Goal: Contribute content

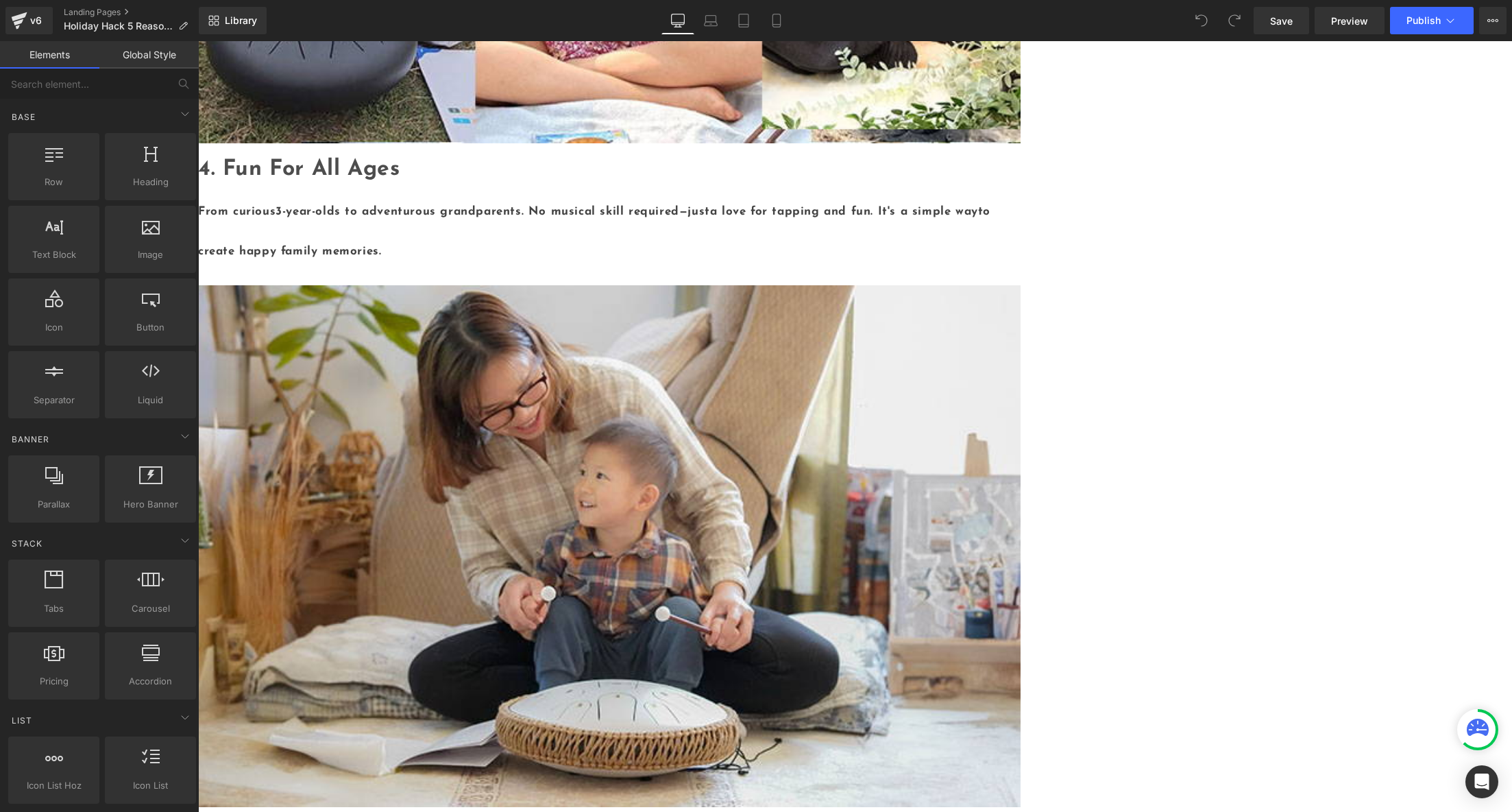
scroll to position [3287, 0]
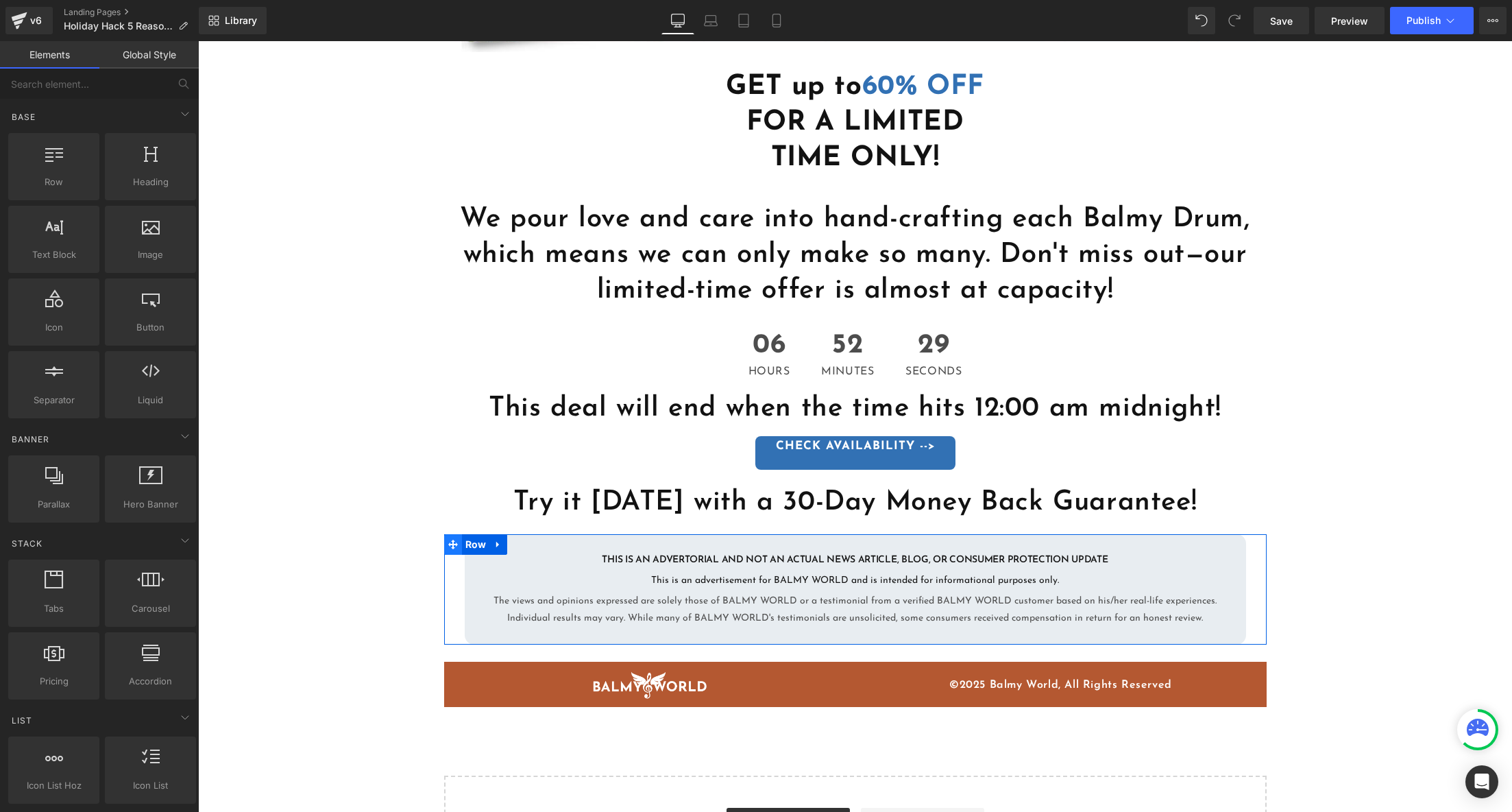
click at [444, 534] on span at bounding box center [453, 544] width 18 height 21
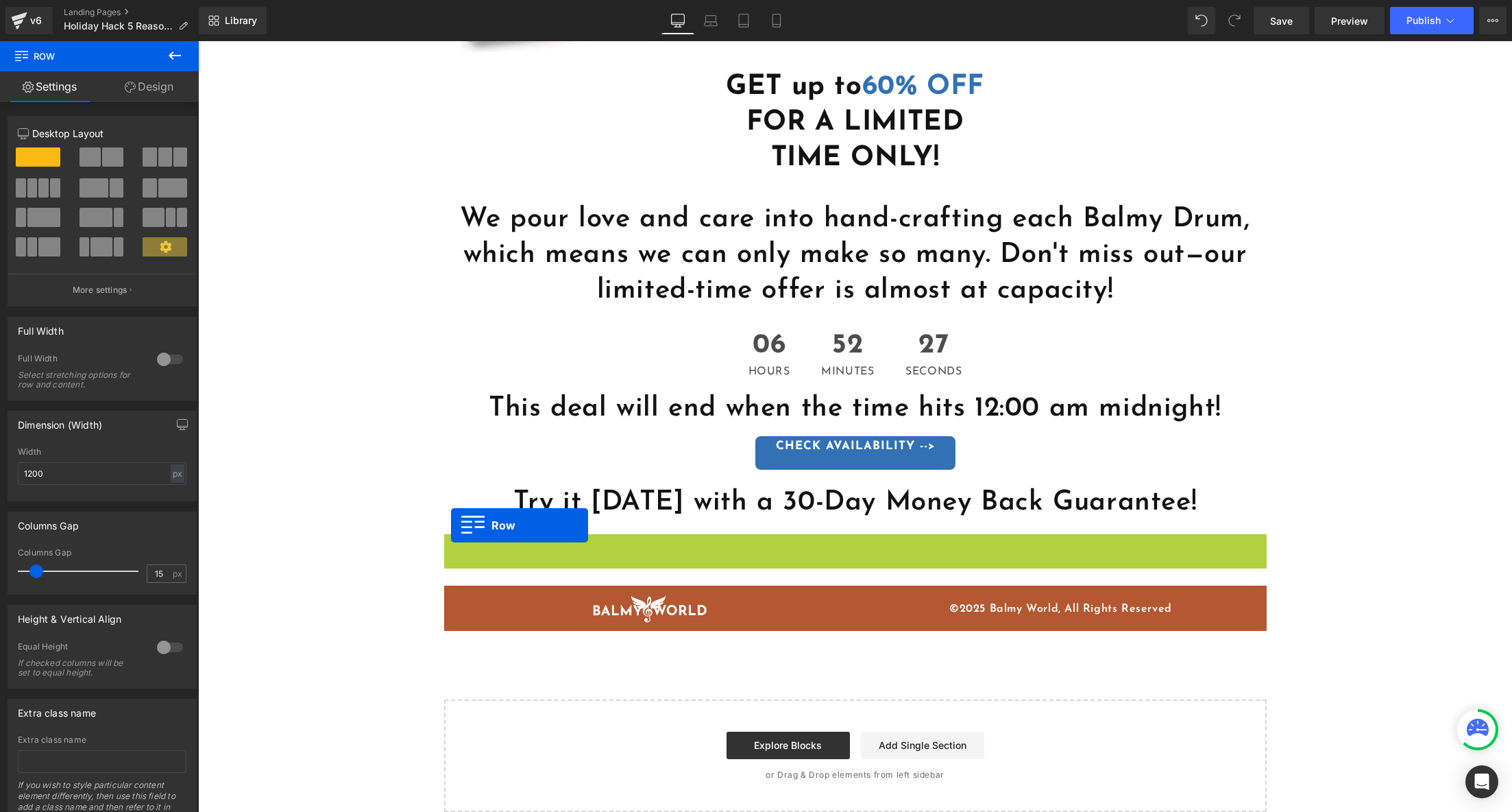
scroll to position [3283, 0]
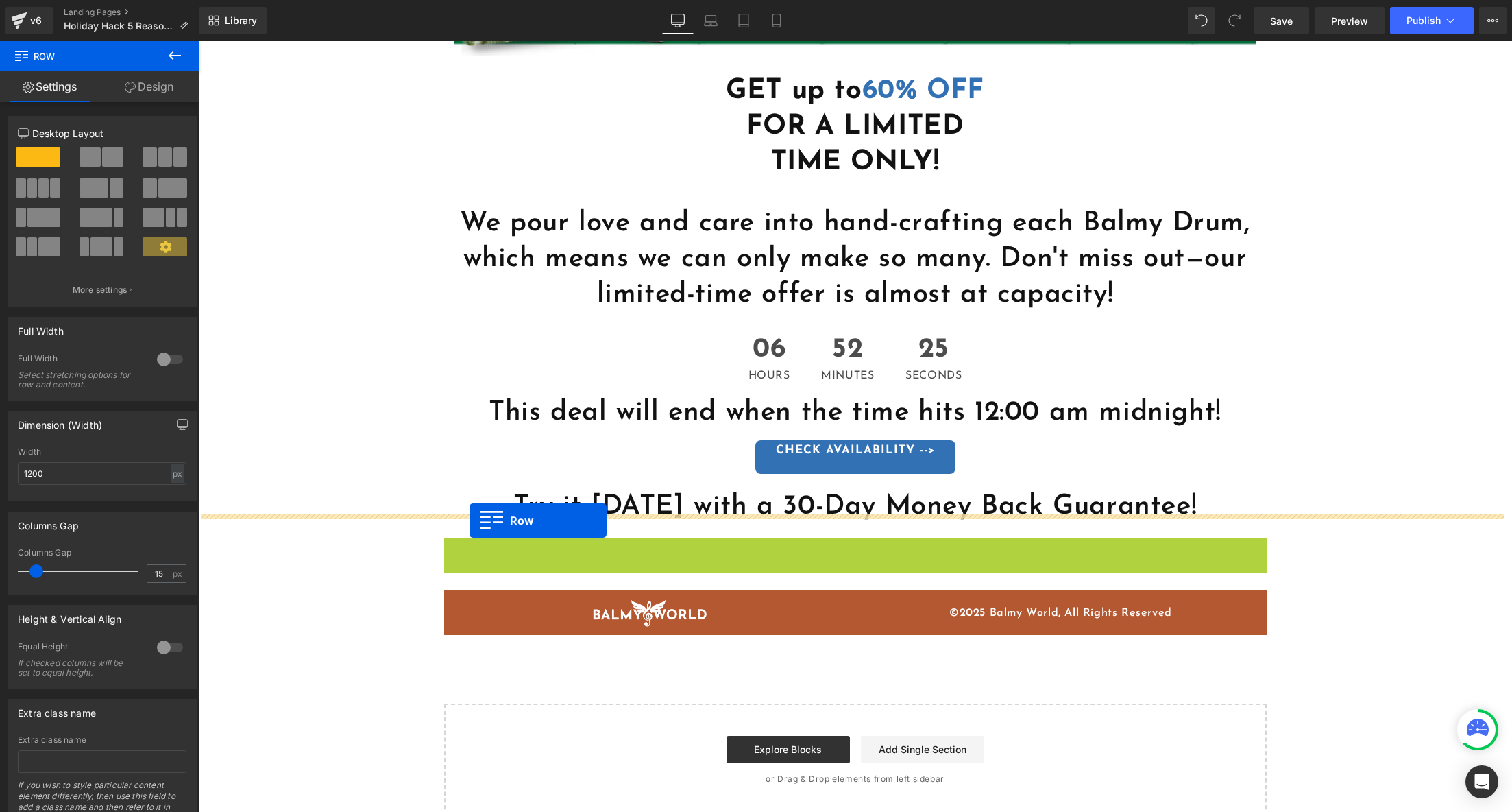
drag, startPoint x: 451, startPoint y: 516, endPoint x: 470, endPoint y: 520, distance: 19.4
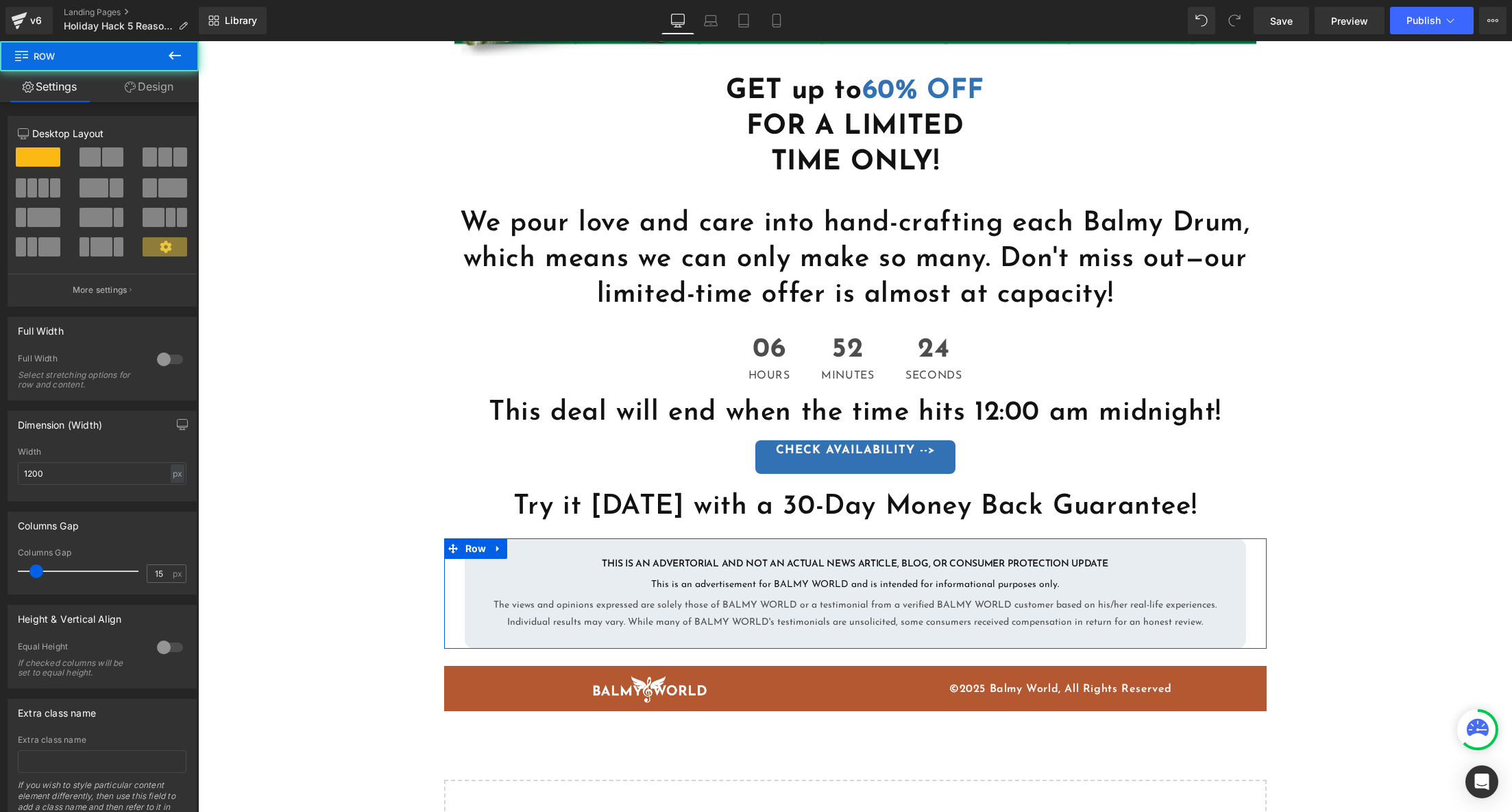
scroll to position [3287, 0]
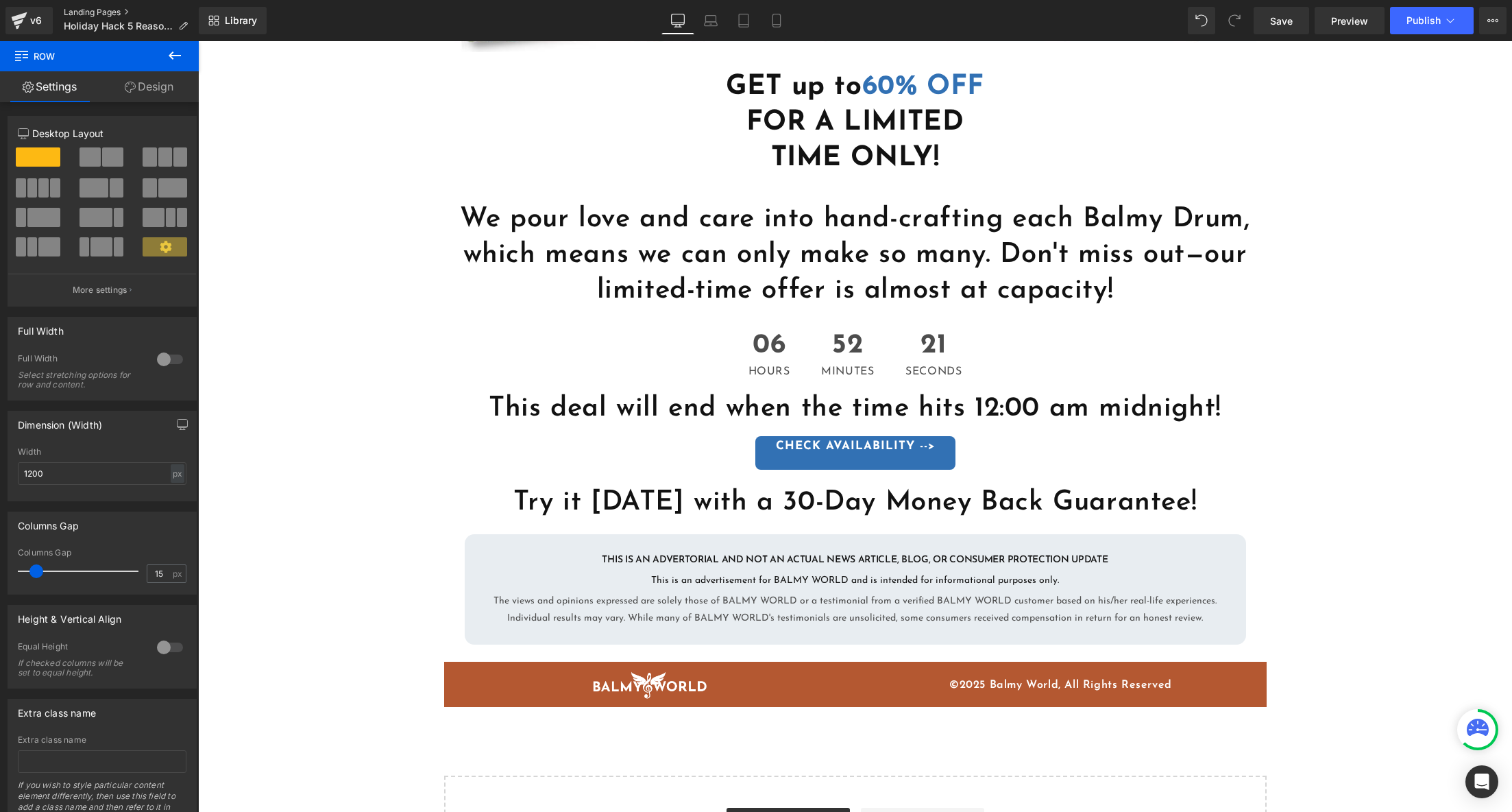
click at [80, 13] on link "Landing Pages" at bounding box center [131, 12] width 135 height 11
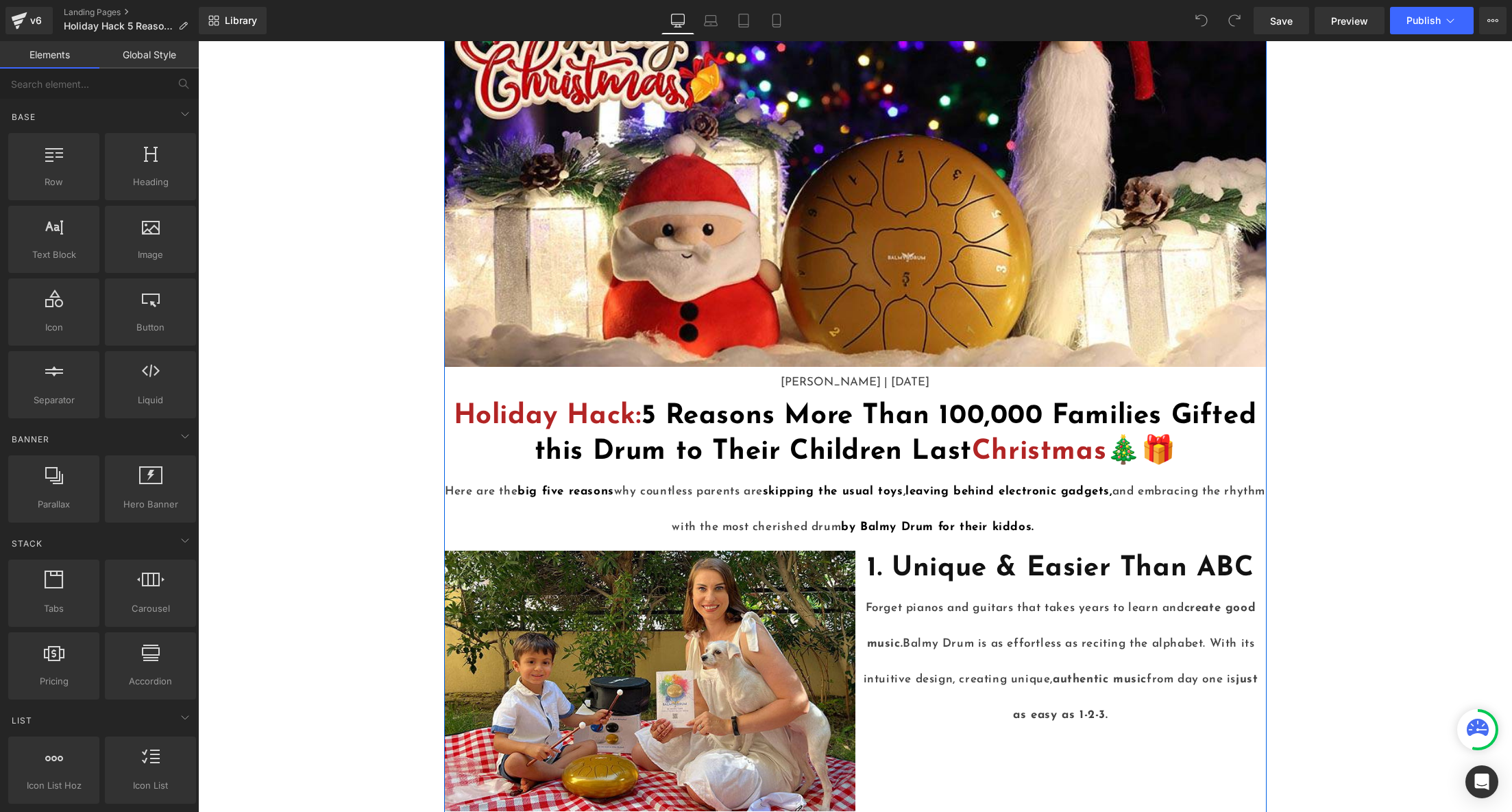
scroll to position [97, 0]
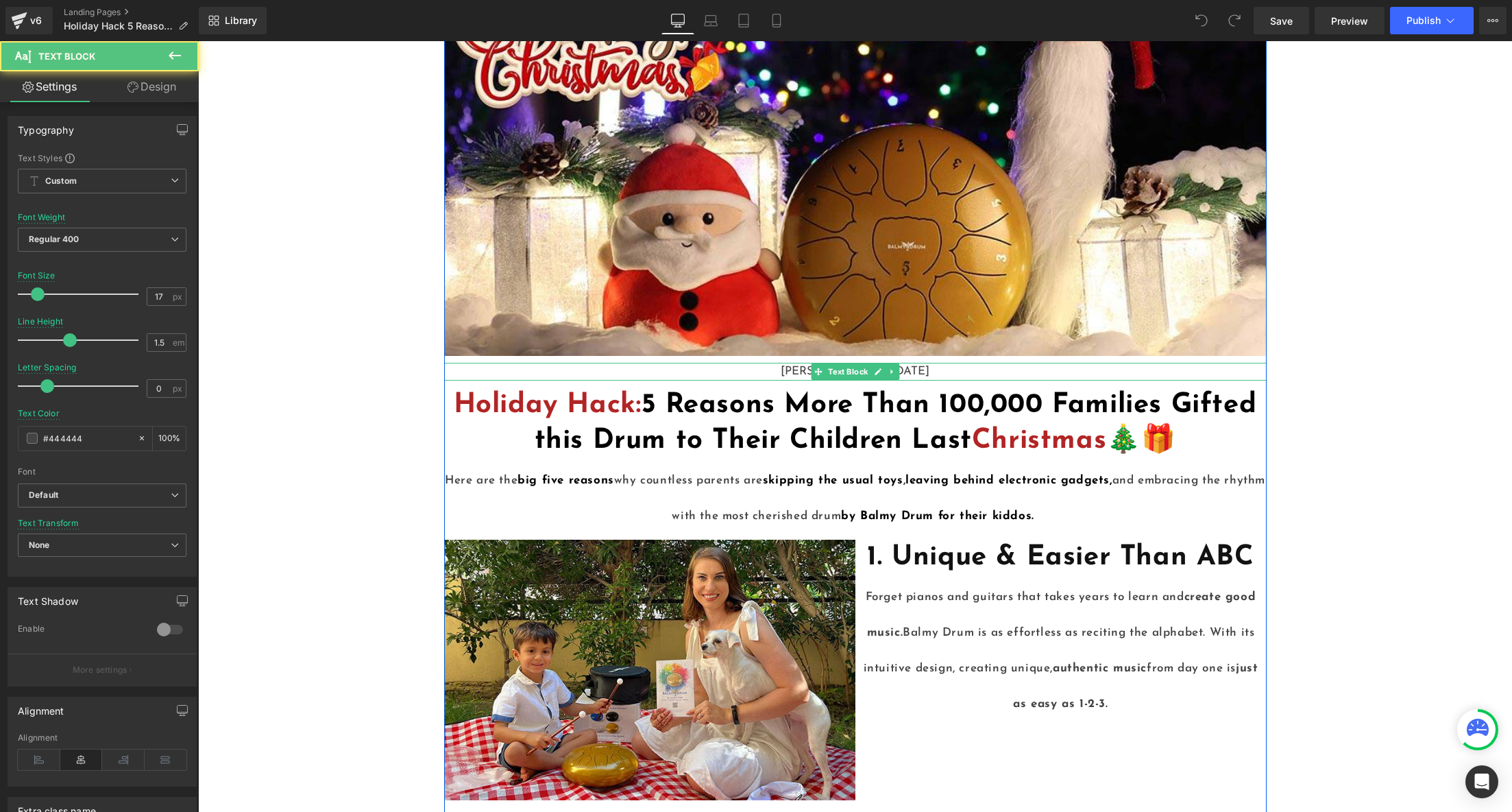
click at [928, 366] on p "[PERSON_NAME] | [DATE]" at bounding box center [855, 371] width 822 height 18
drag, startPoint x: 930, startPoint y: 369, endPoint x: 885, endPoint y: 370, distance: 45.0
click at [885, 370] on p "[PERSON_NAME] | [DATE]" at bounding box center [855, 371] width 822 height 18
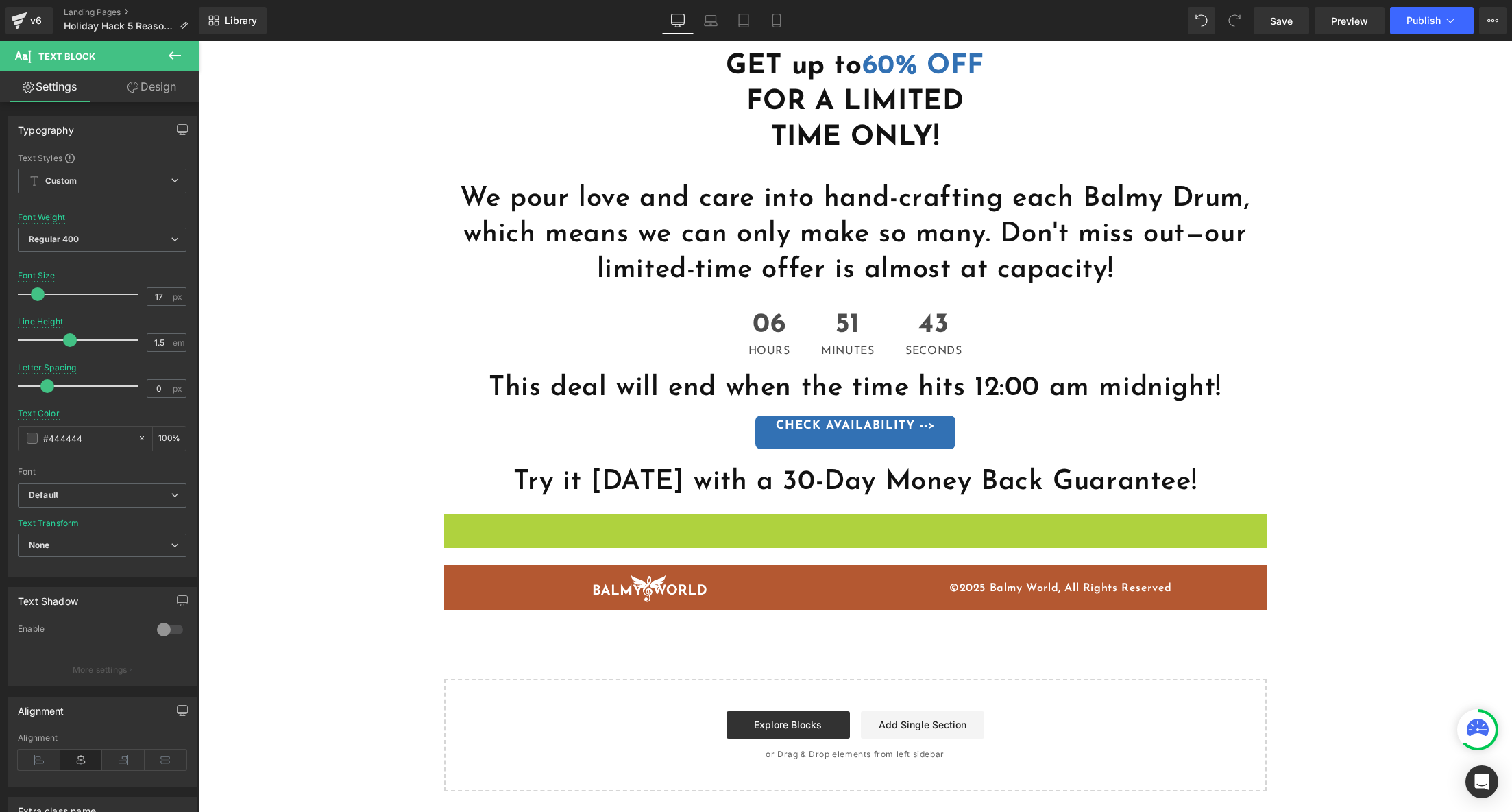
scroll to position [3283, 0]
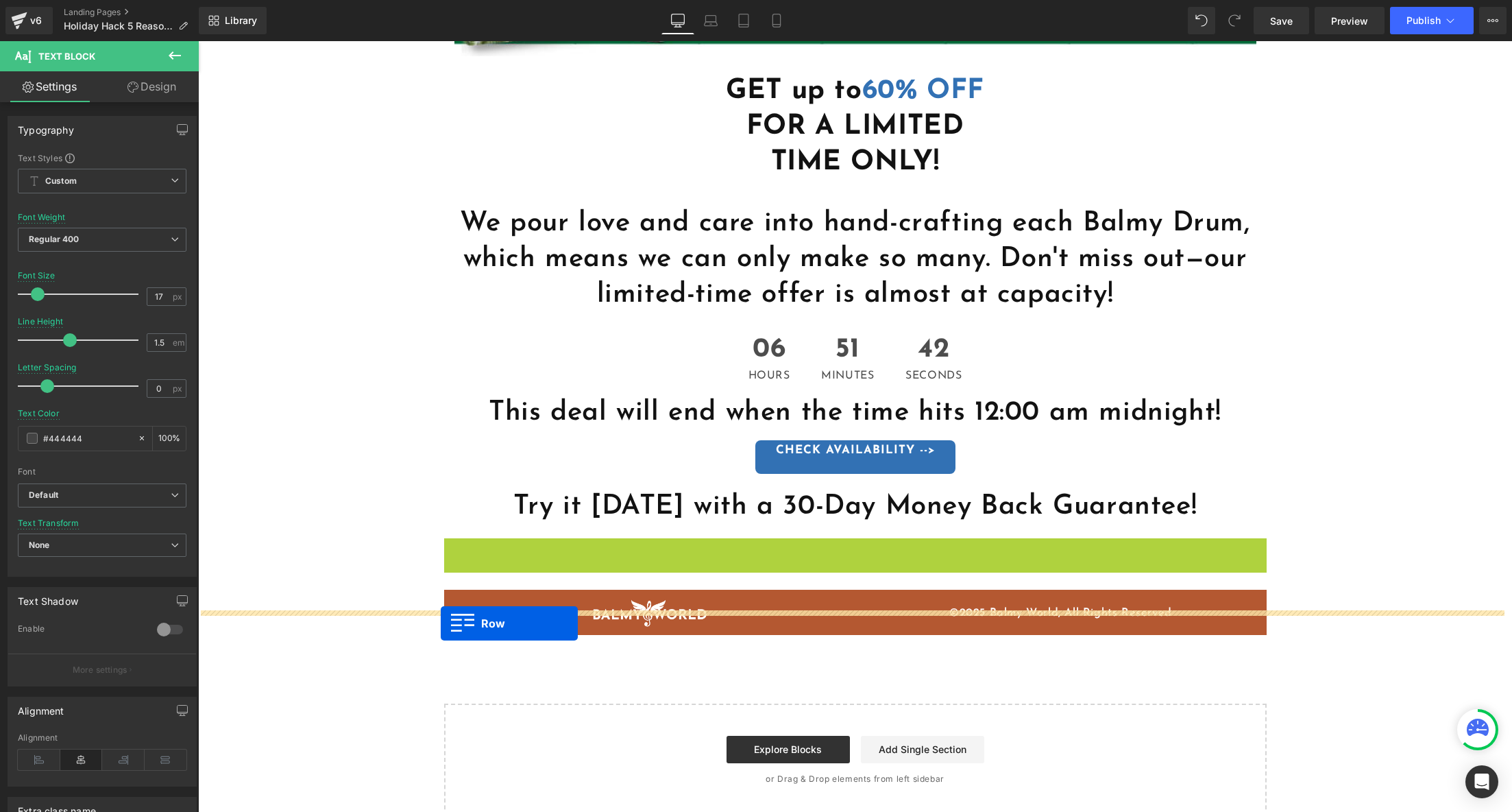
drag, startPoint x: 447, startPoint y: 444, endPoint x: 441, endPoint y: 623, distance: 179.1
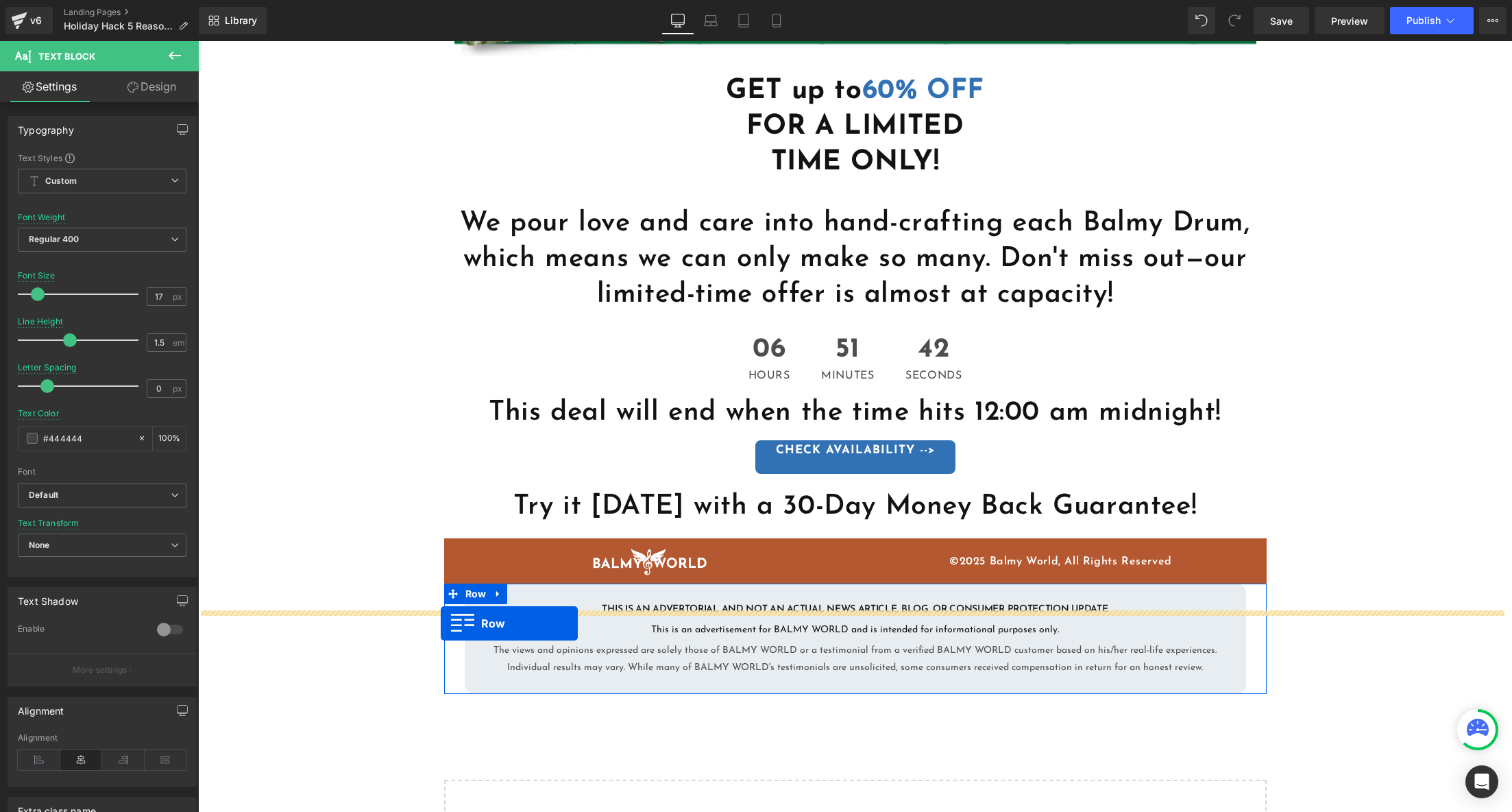
scroll to position [3359, 0]
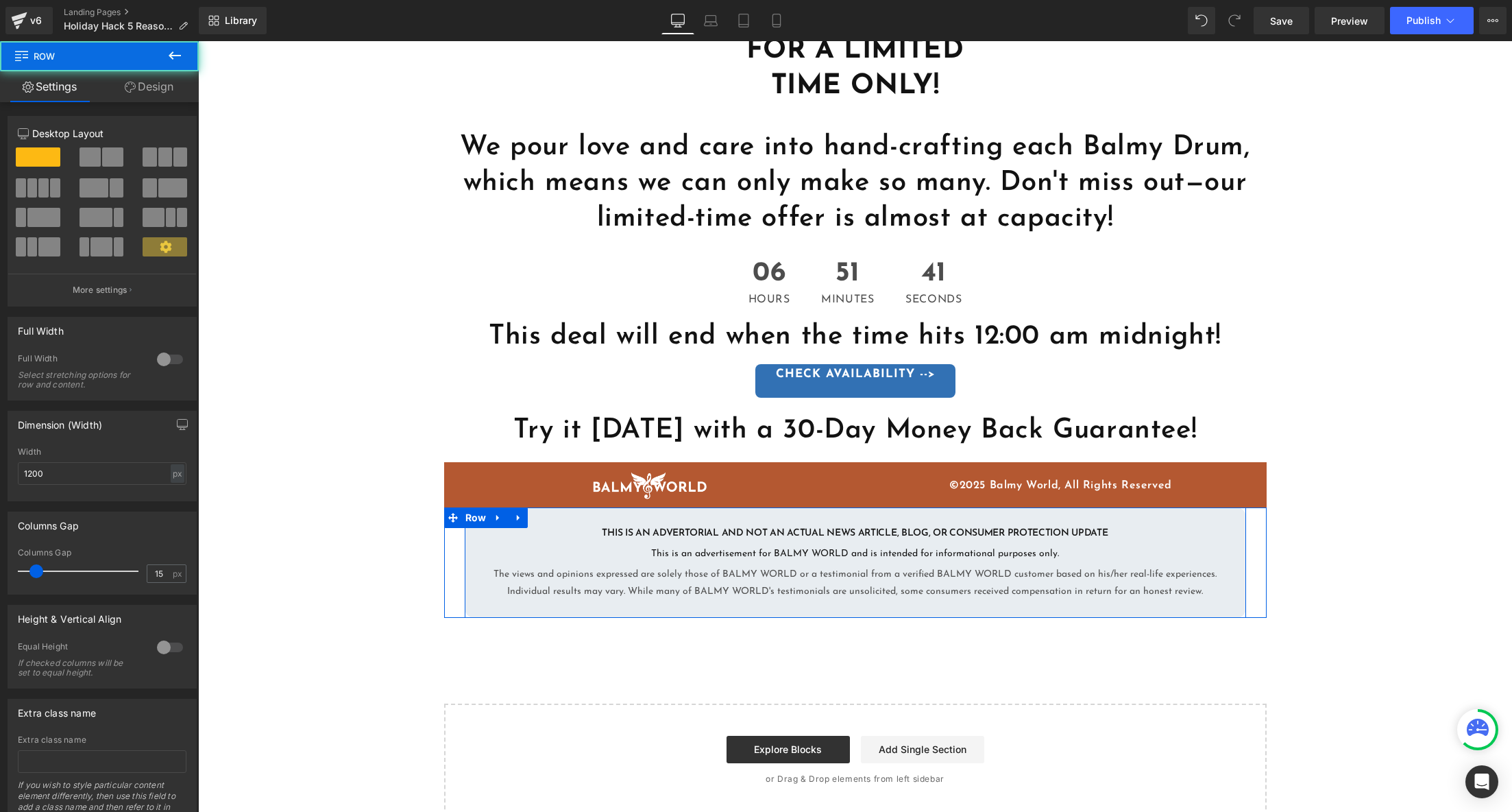
click at [605, 545] on p "This is an advertisement for BALMY WORLD and is intended for informational purp…" at bounding box center [855, 553] width 761 height 17
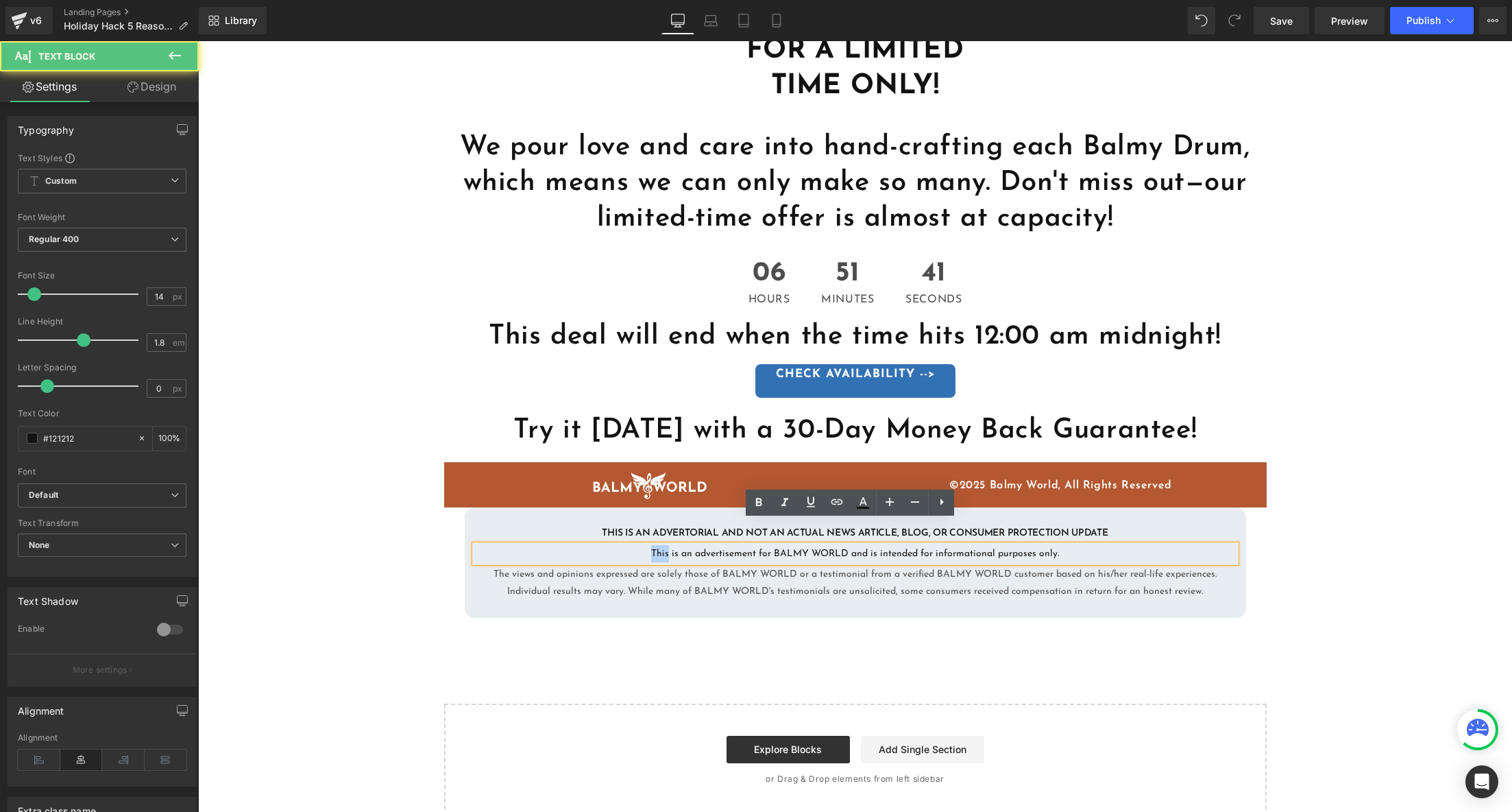
click at [605, 545] on p "This is an advertisement for BALMY WORLD and is intended for informational purp…" at bounding box center [855, 553] width 761 height 17
click at [602, 524] on div at bounding box center [855, 526] width 761 height 4
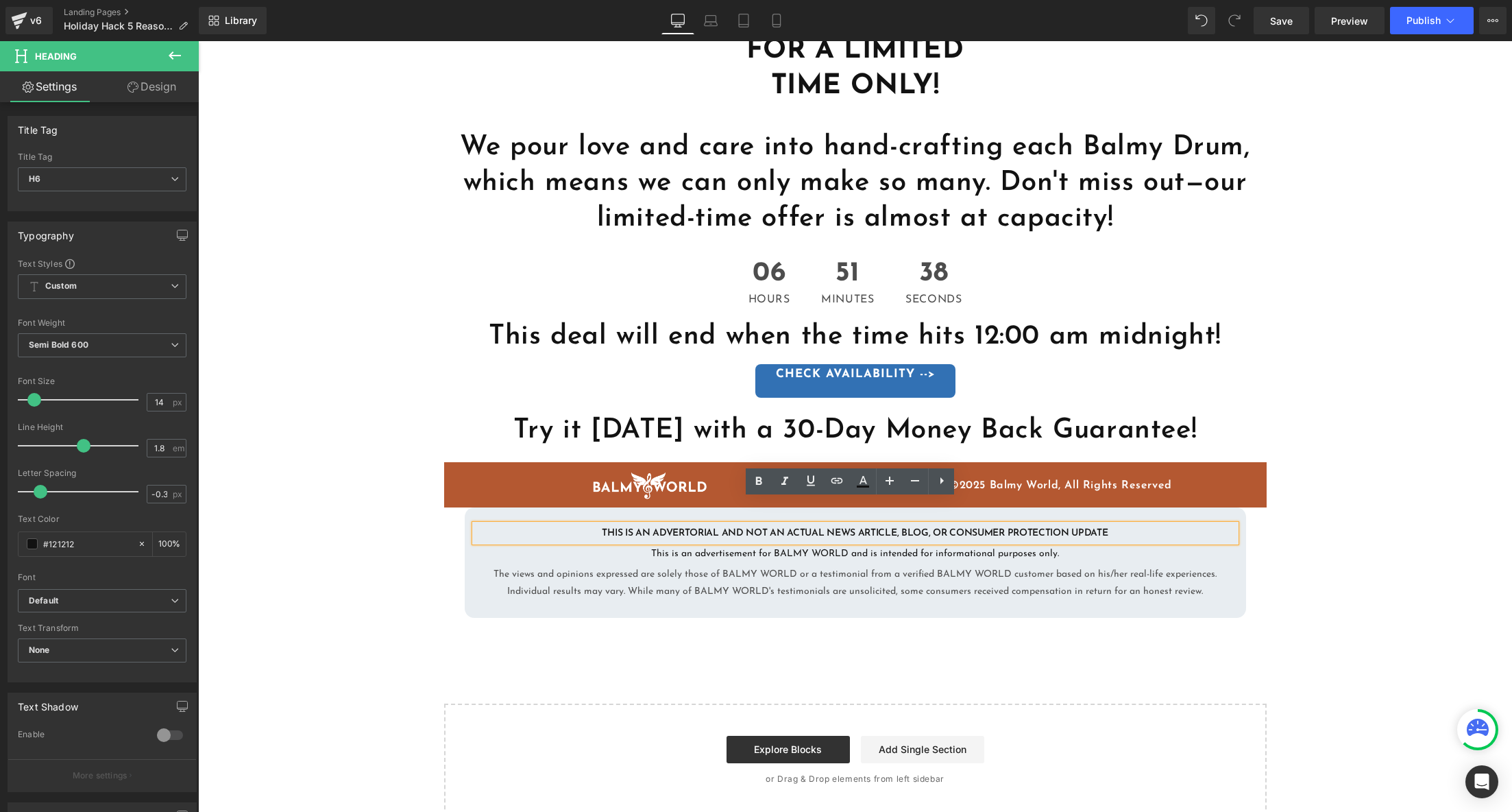
drag, startPoint x: 590, startPoint y: 503, endPoint x: 1118, endPoint y: 500, distance: 528.0
click at [1118, 524] on h6 "THIS IS AN ADVERTORIAL AND NOT AN ACTUAL NEWS ARTICLE, BLOG, OR CONSUMER PROTEC…" at bounding box center [855, 532] width 761 height 17
click at [913, 482] on icon at bounding box center [916, 481] width 16 height 16
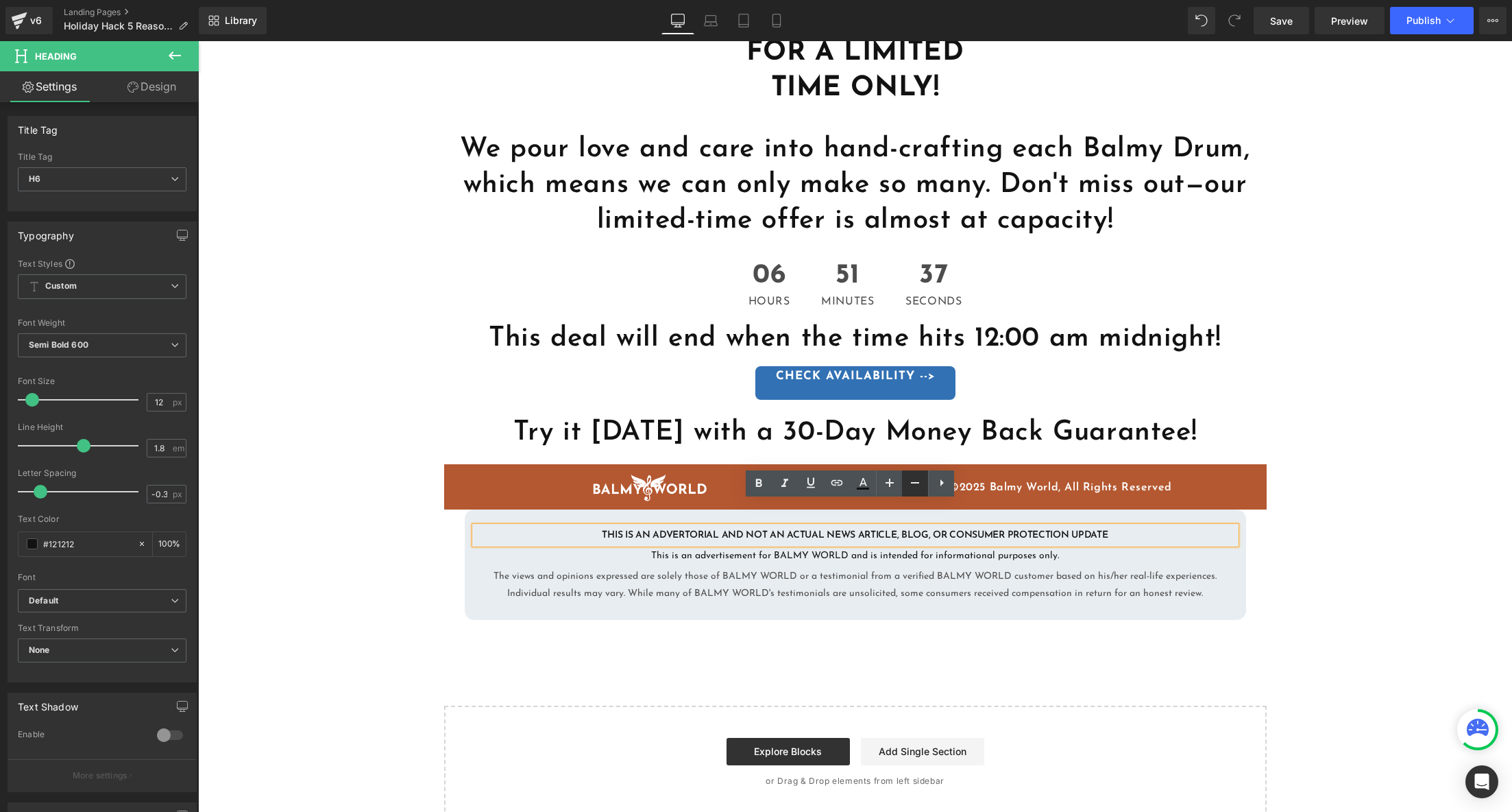
click at [913, 482] on icon at bounding box center [915, 482] width 8 height 1
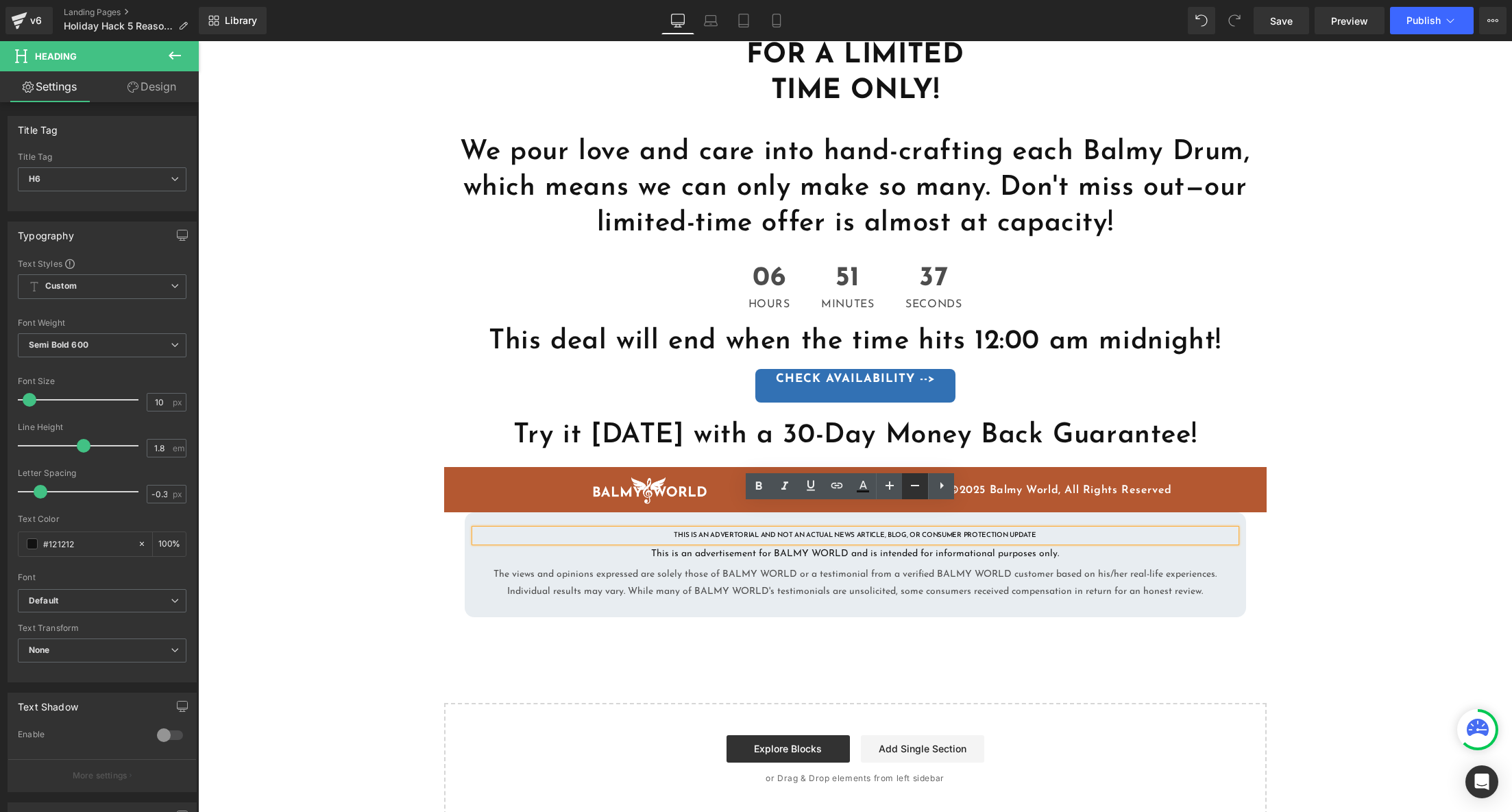
click at [913, 482] on icon at bounding box center [916, 485] width 16 height 16
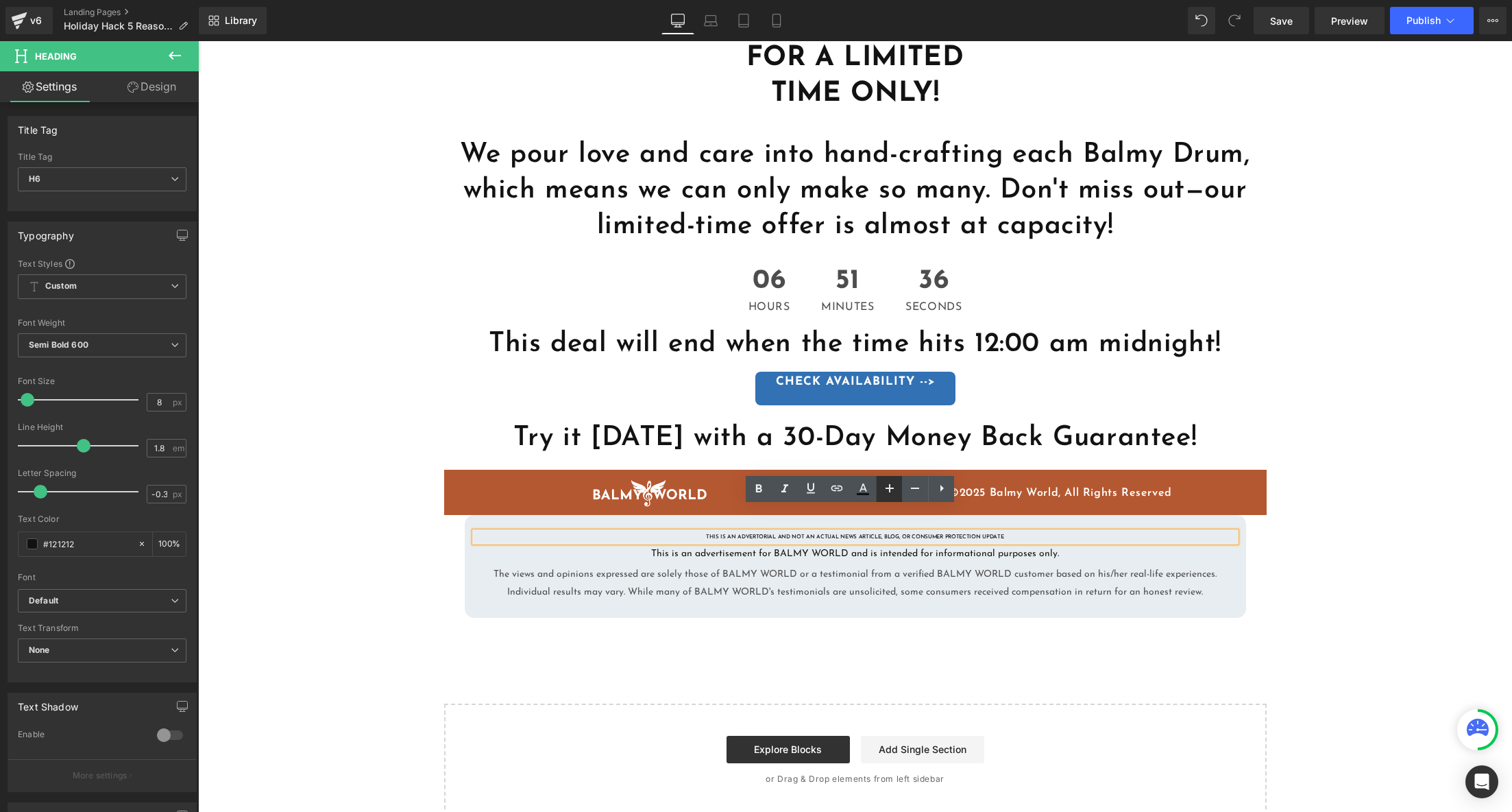
click at [890, 485] on icon at bounding box center [889, 488] width 8 height 8
type input "10"
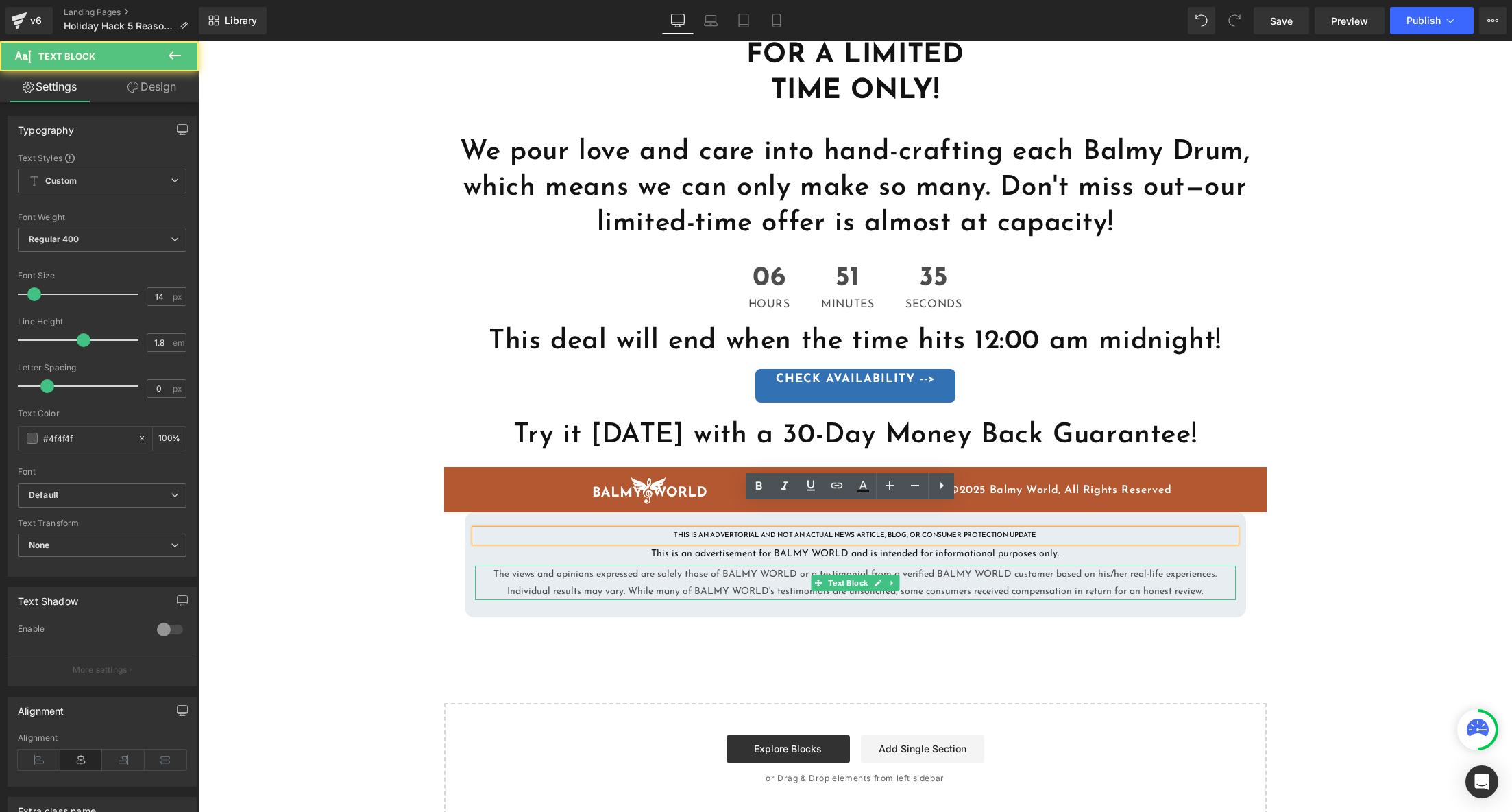
click at [898, 566] on p "The views and opinions expressed are solely those of BALMY WORLD or a testimoni…" at bounding box center [855, 583] width 761 height 34
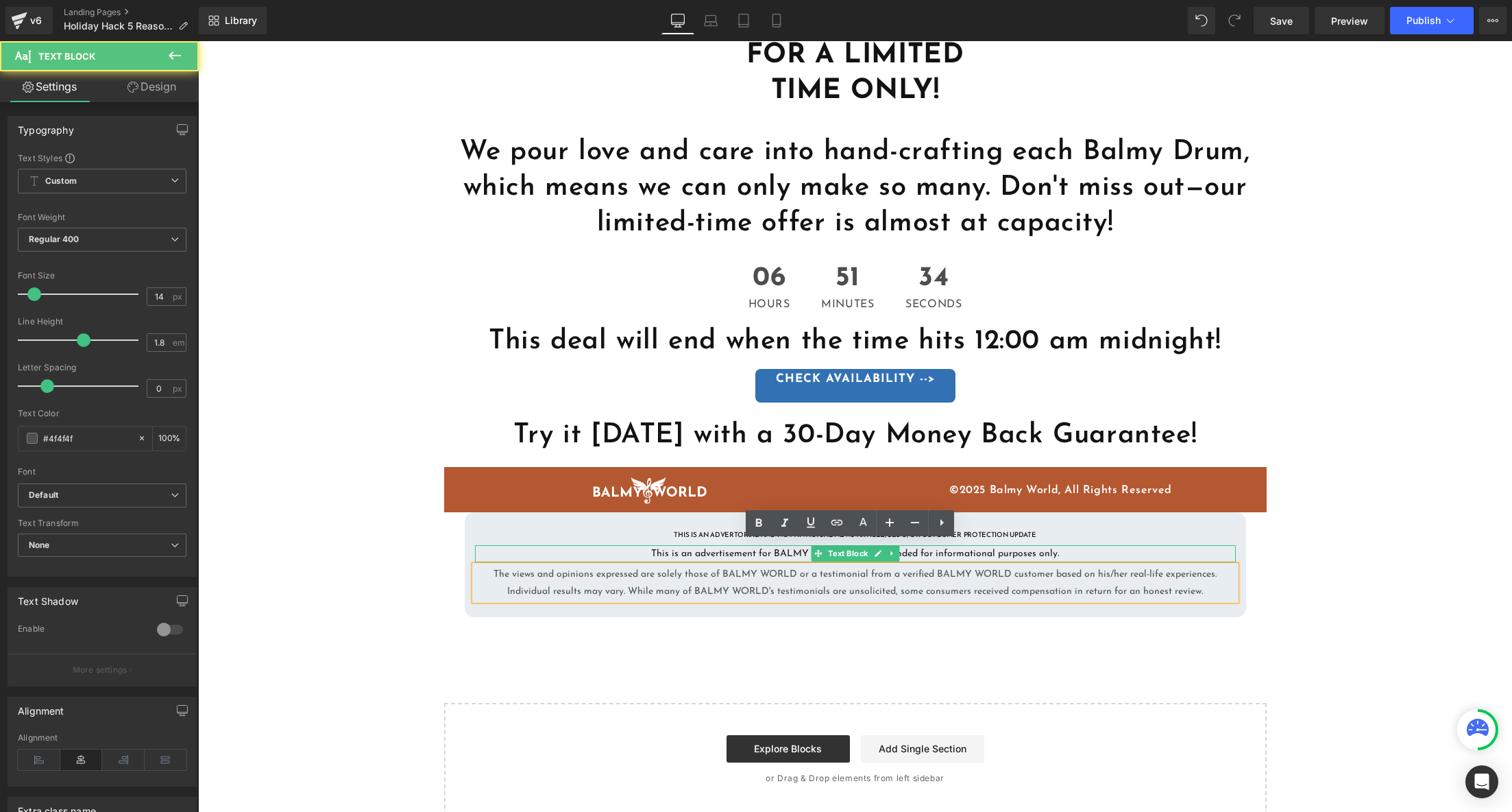
click at [1030, 545] on p "This is an advertisement for BALMY WORLD and is intended for informational purp…" at bounding box center [855, 553] width 761 height 17
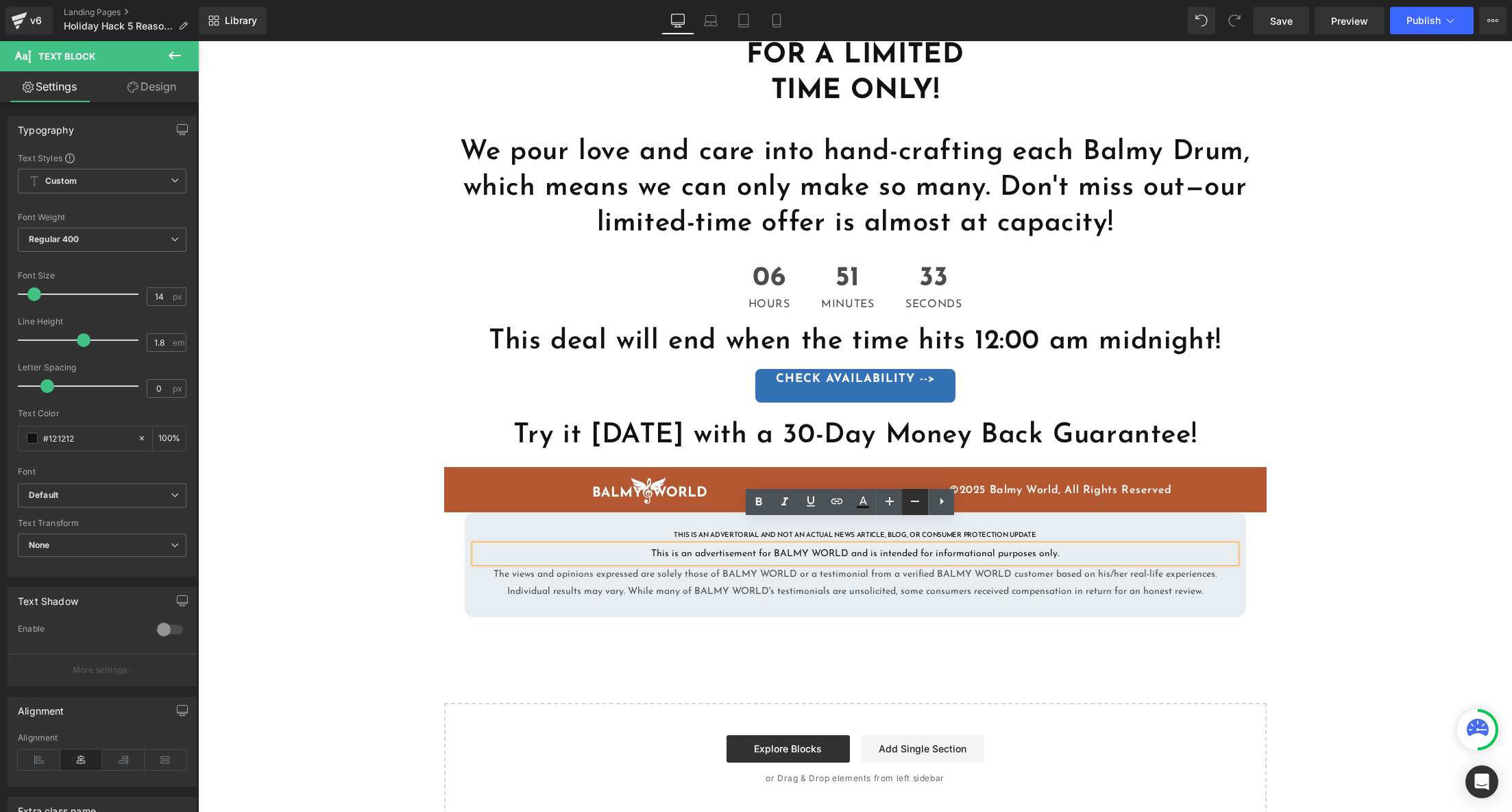
click at [916, 506] on icon at bounding box center [916, 501] width 16 height 16
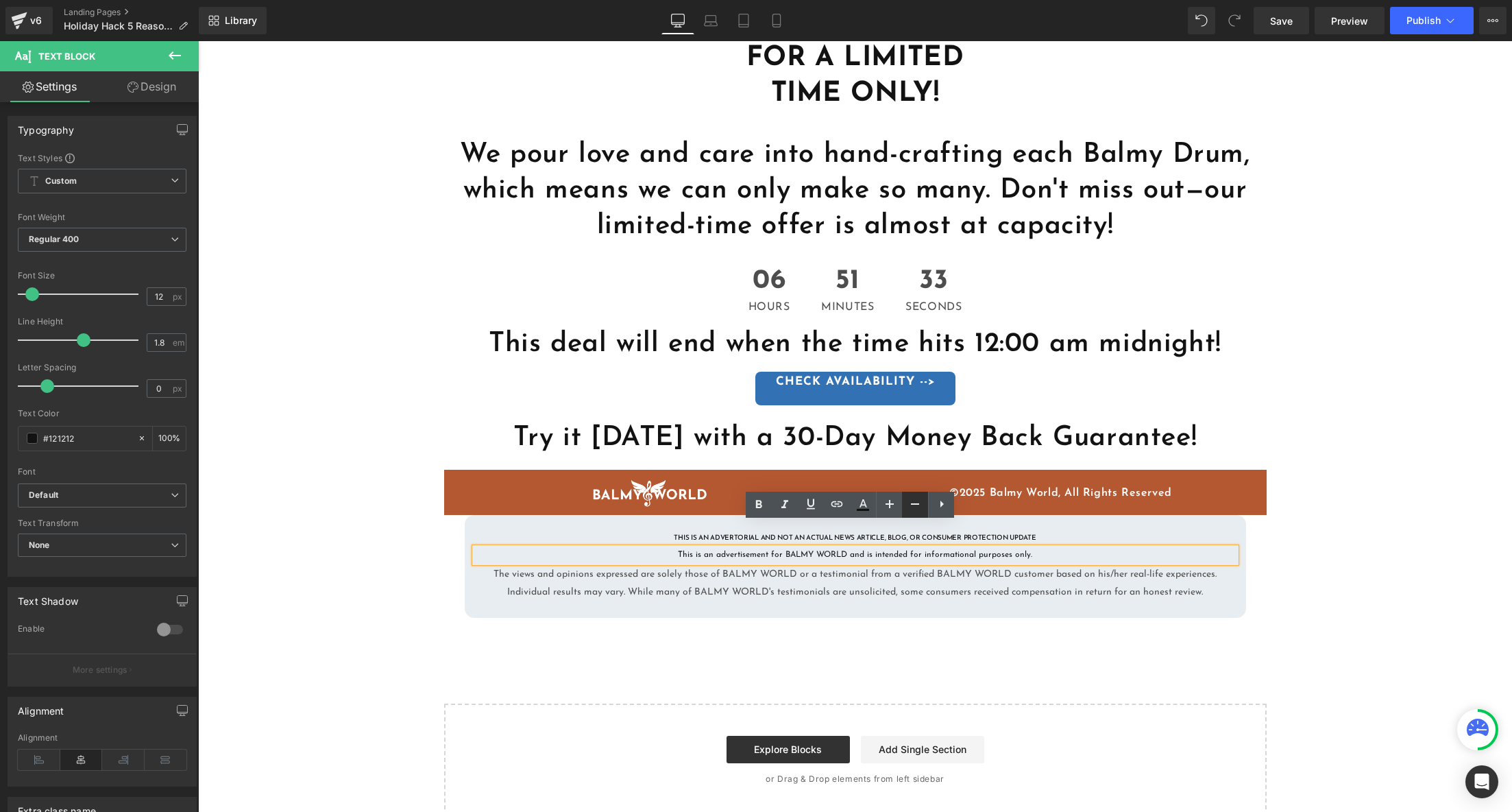
click at [916, 506] on icon at bounding box center [916, 504] width 16 height 16
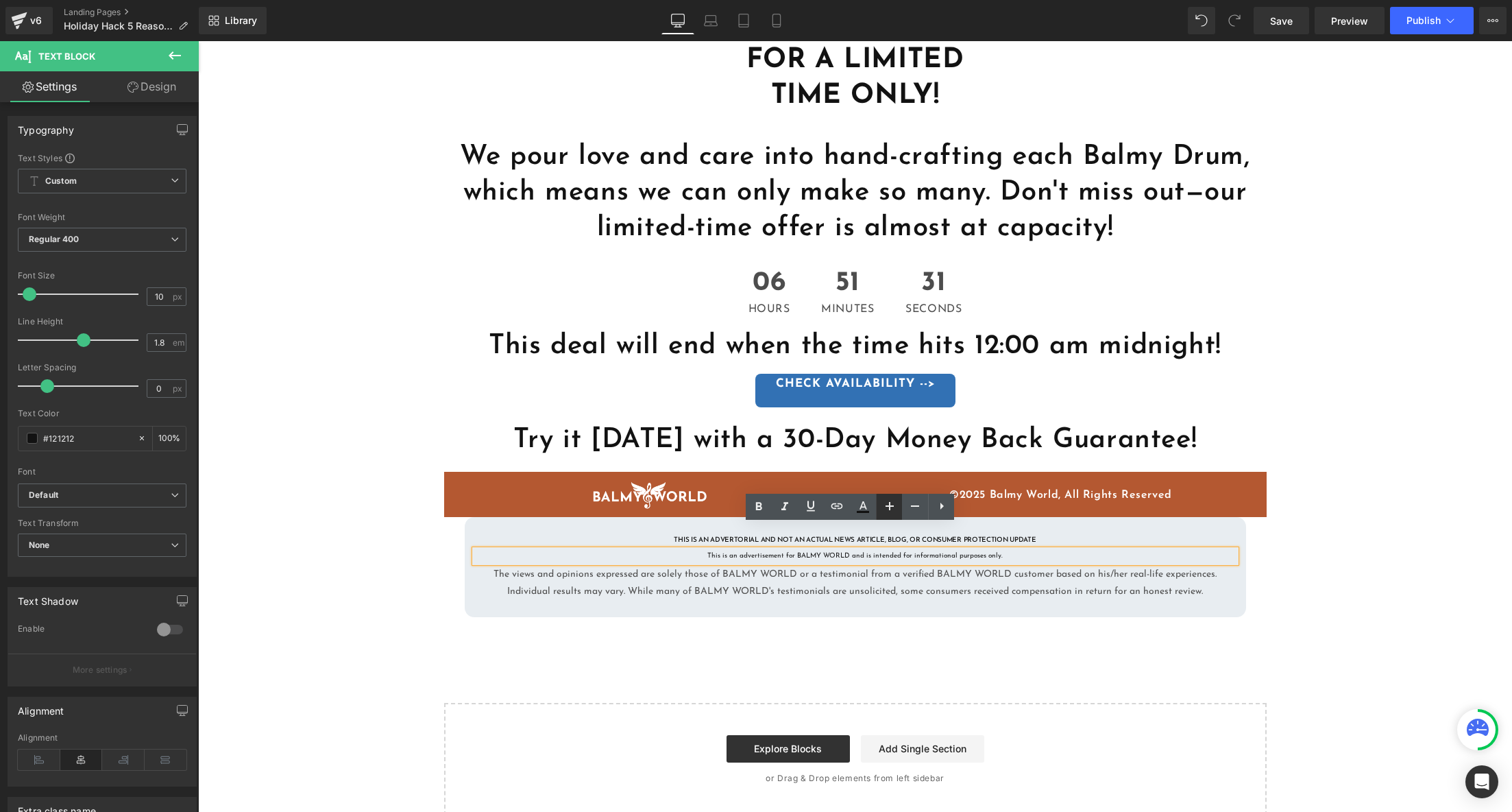
click at [890, 504] on icon at bounding box center [889, 506] width 16 height 16
type input "12"
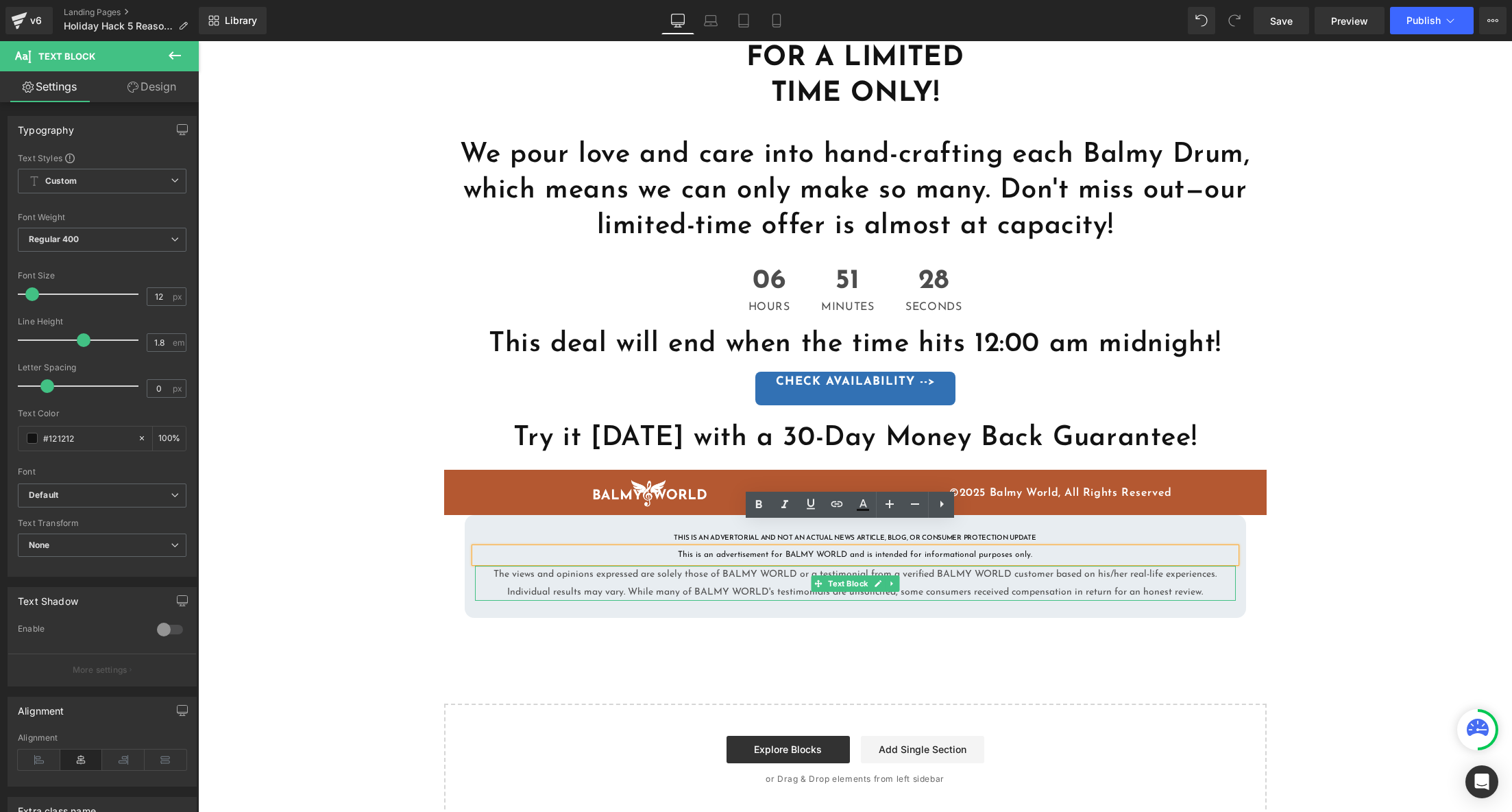
click at [950, 566] on p "The views and opinions expressed are solely those of BALMY WORLD or a testimoni…" at bounding box center [855, 583] width 761 height 34
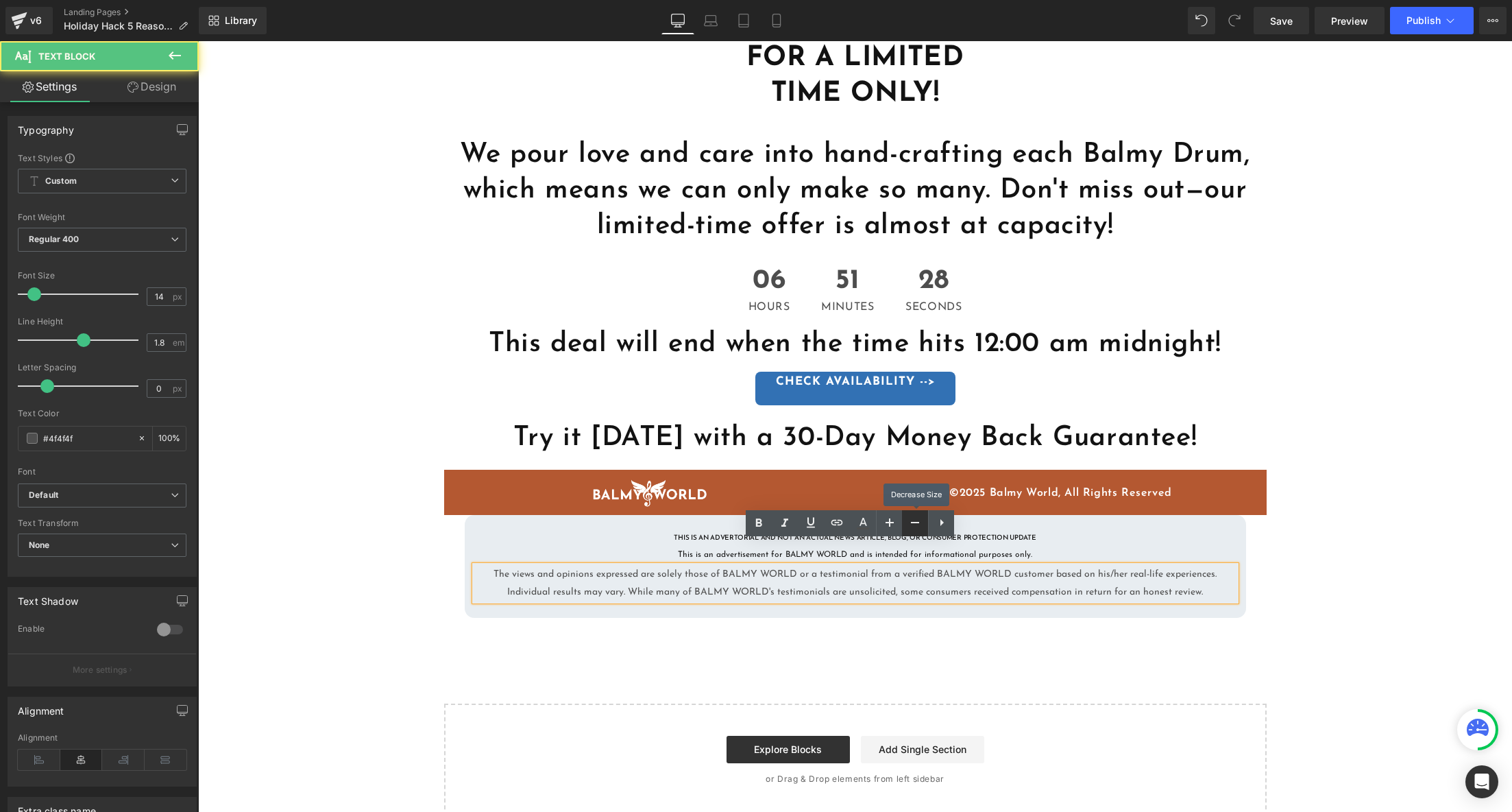
click at [913, 522] on icon at bounding box center [916, 523] width 16 height 16
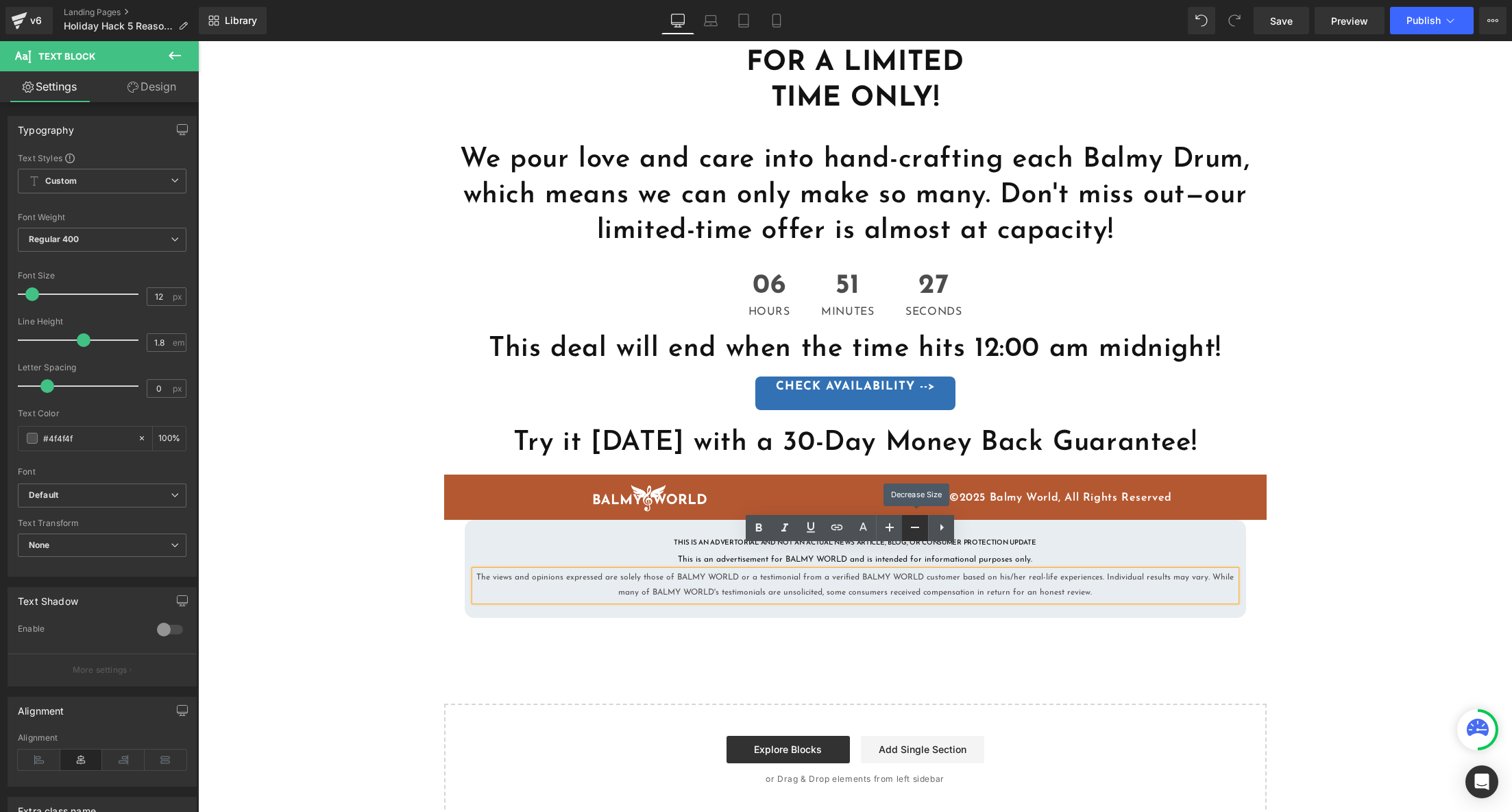
click at [913, 522] on icon at bounding box center [916, 527] width 16 height 16
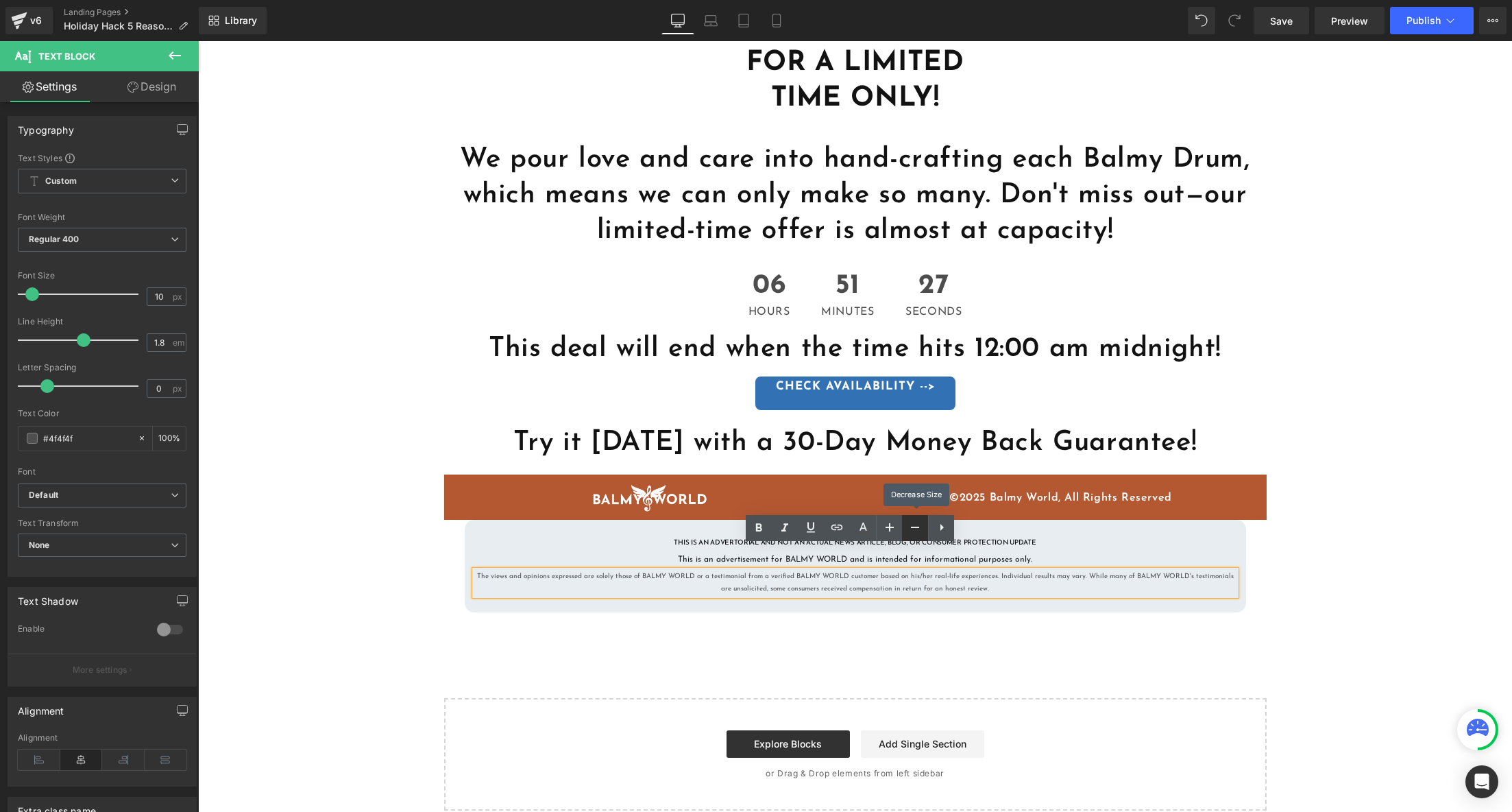
scroll to position [3342, 0]
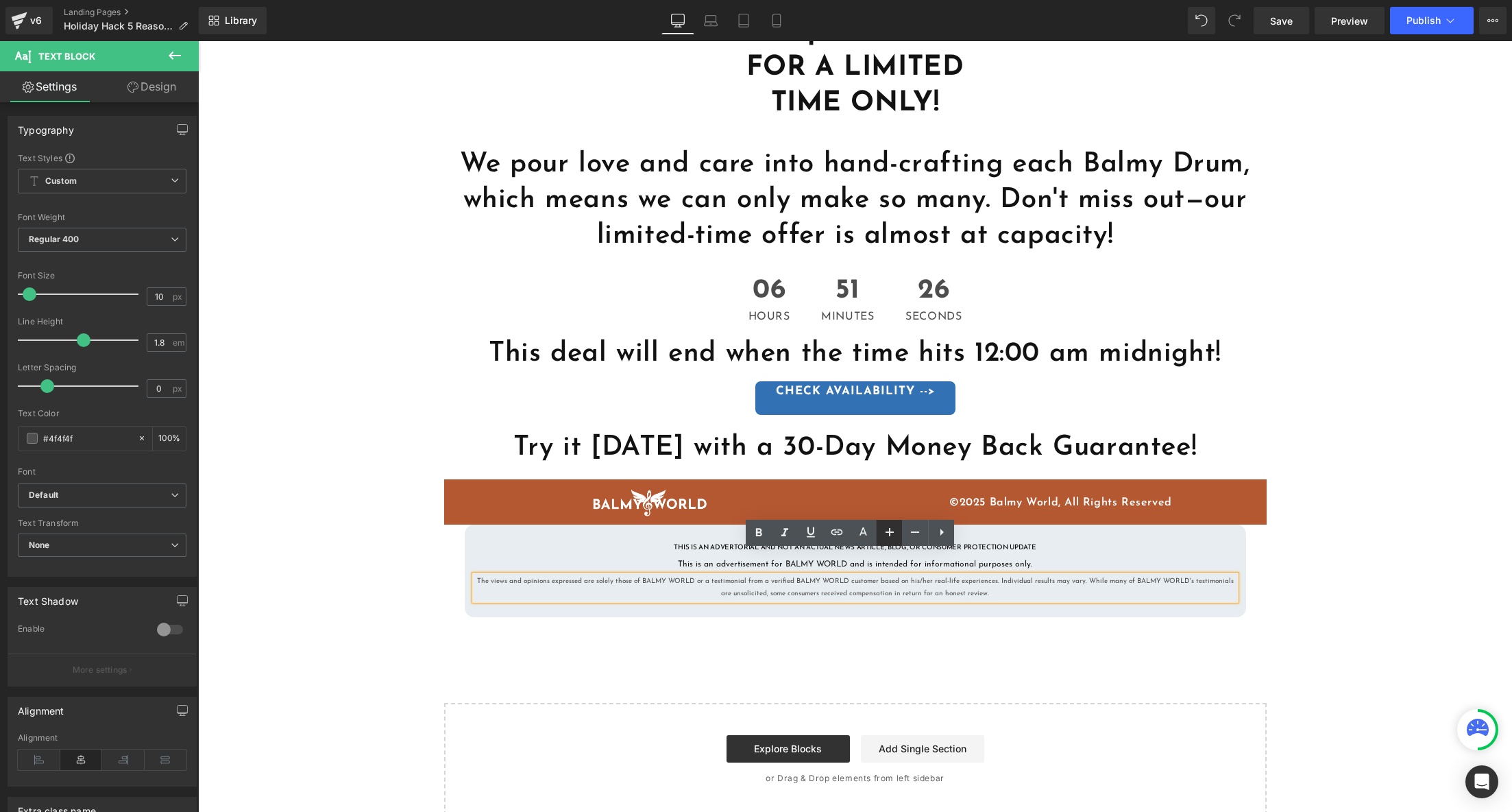
click at [890, 526] on icon at bounding box center [889, 532] width 16 height 16
type input "12"
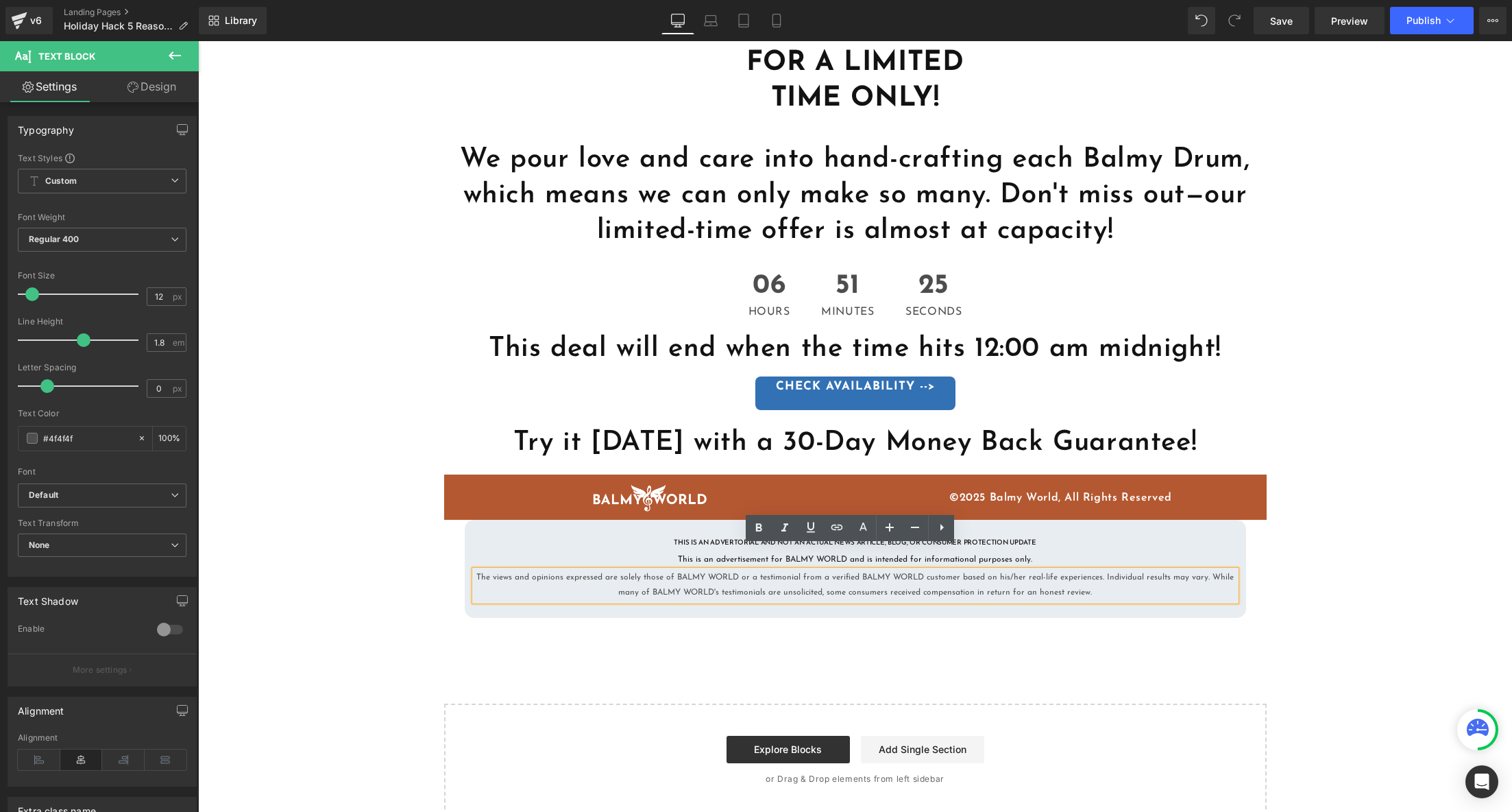
click at [1062, 553] on p "This is an advertisement for BALMY WORLD and is intended for informational purp…" at bounding box center [855, 560] width 761 height 15
click at [920, 512] on icon at bounding box center [916, 509] width 16 height 16
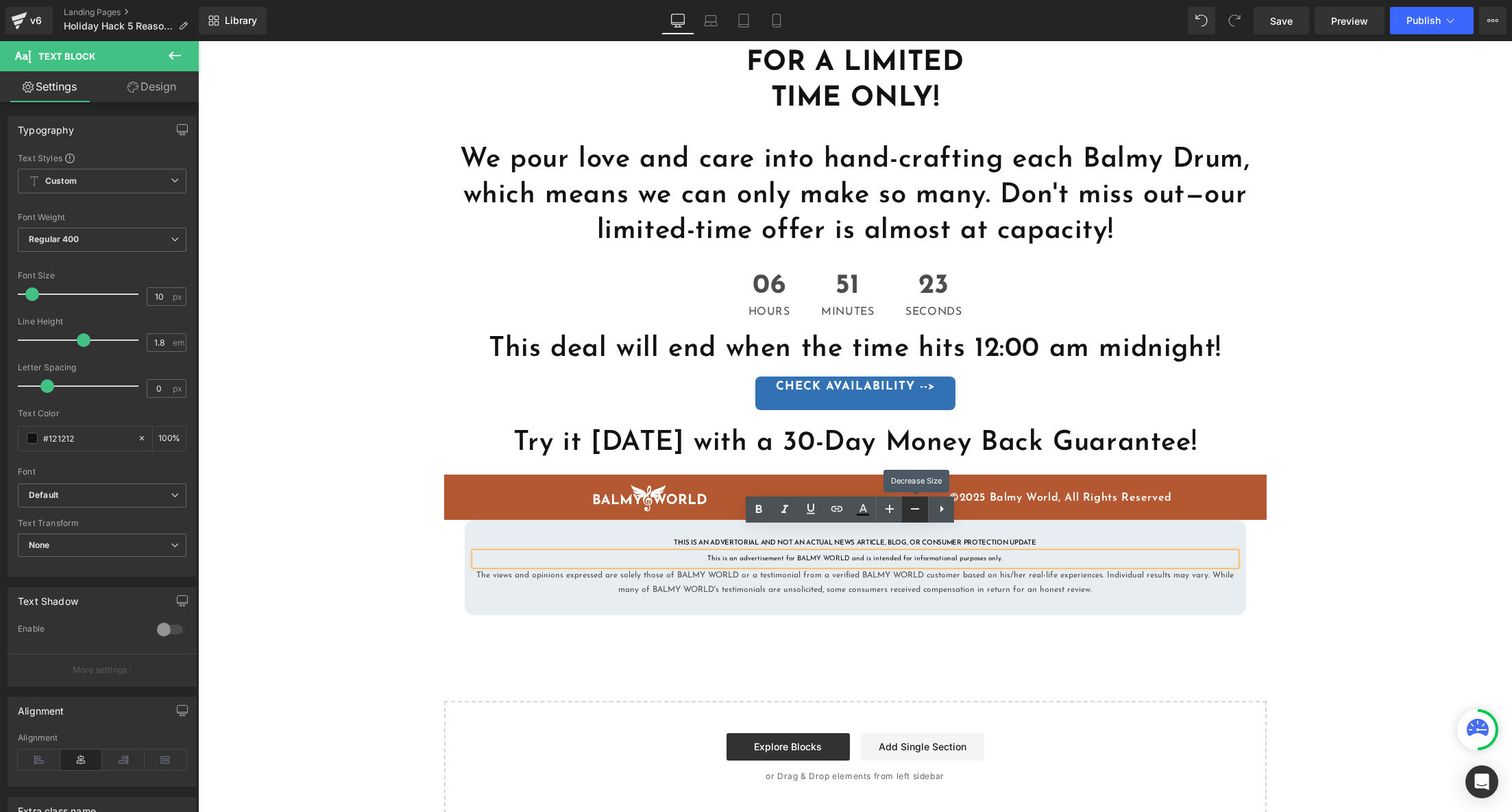
scroll to position [3344, 0]
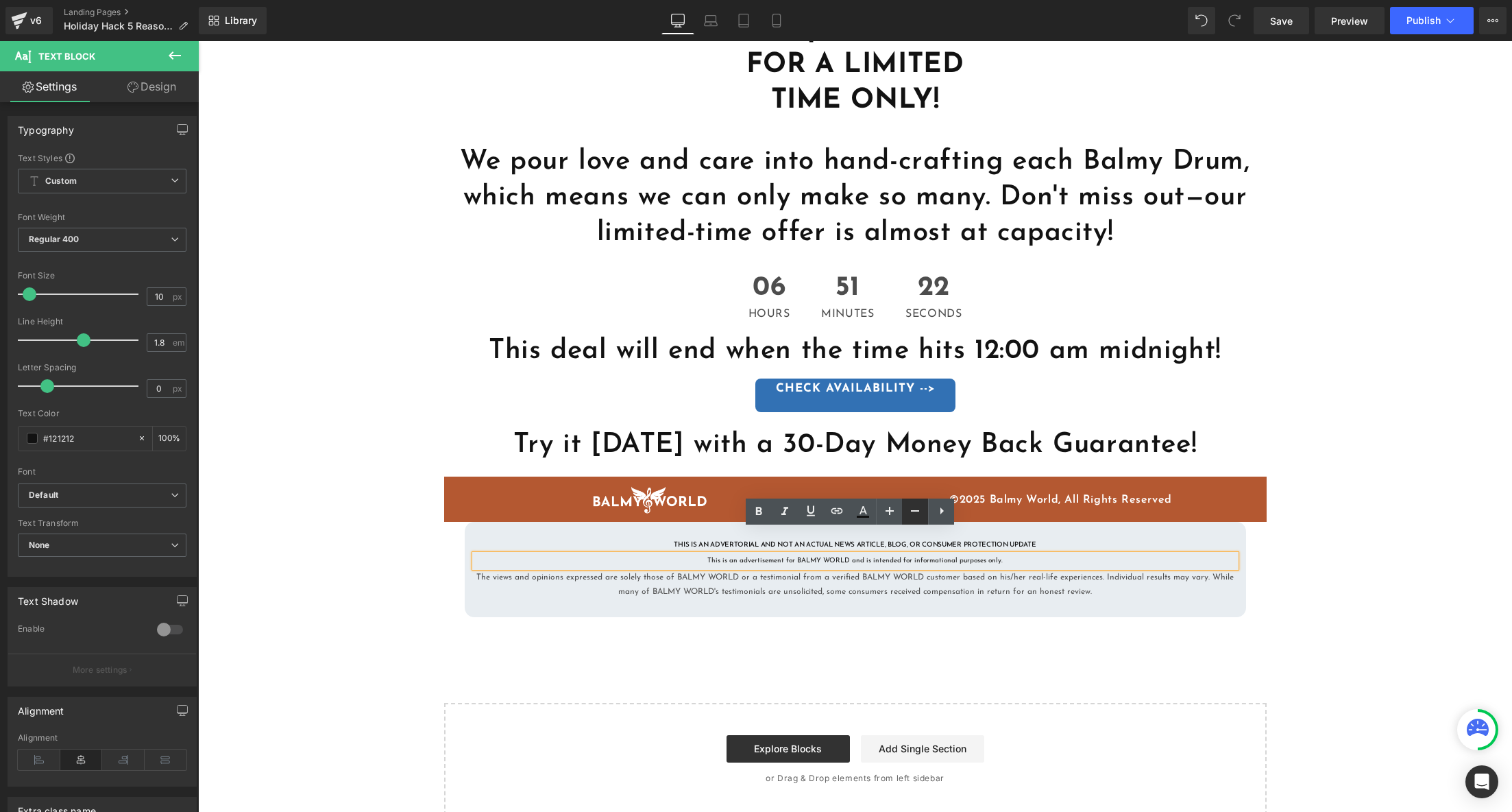
click at [904, 515] on link at bounding box center [915, 511] width 26 height 26
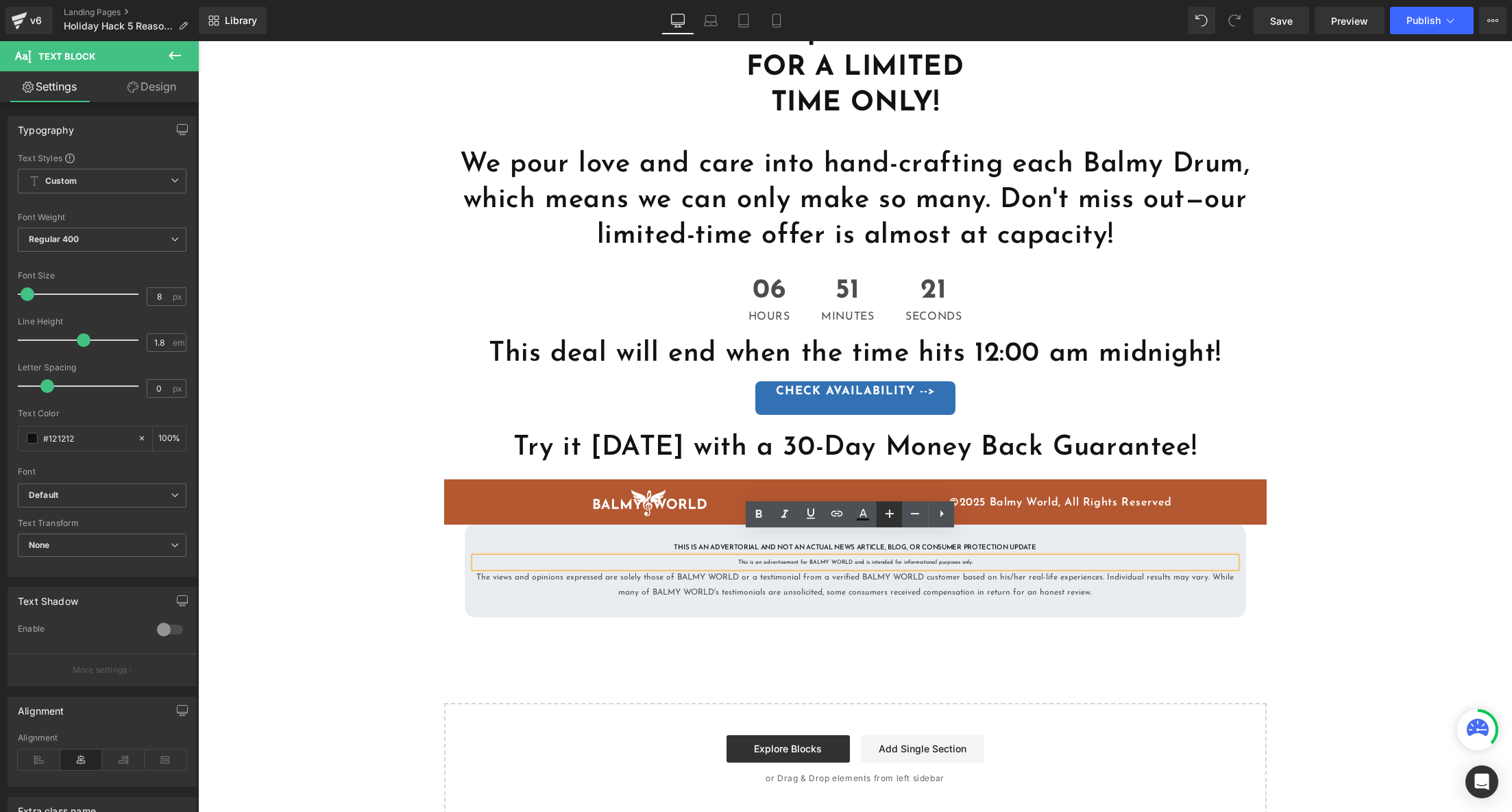
click at [898, 514] on link at bounding box center [889, 514] width 26 height 26
type input "10"
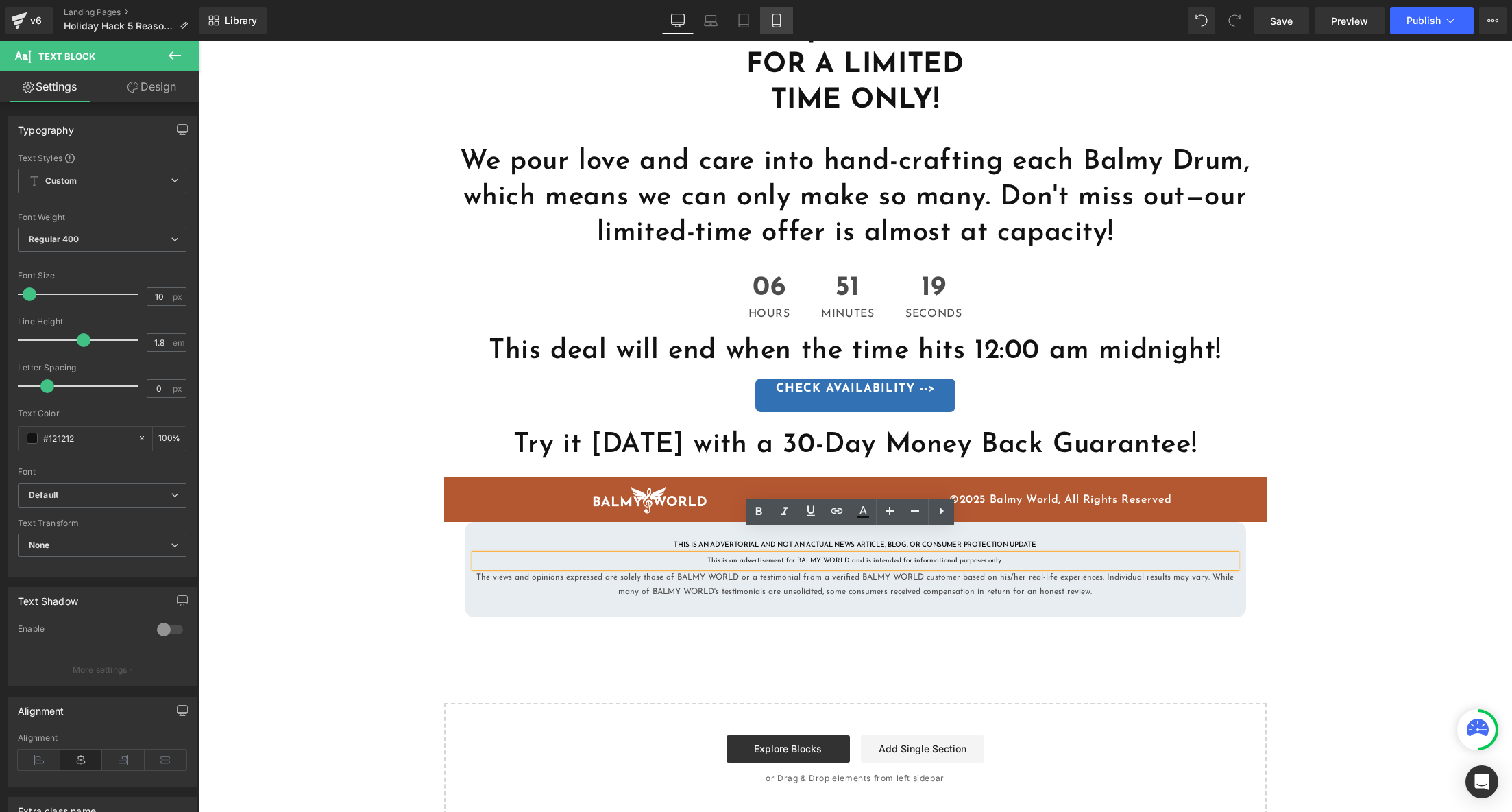
click at [780, 13] on icon at bounding box center [777, 20] width 13 height 13
type input "100"
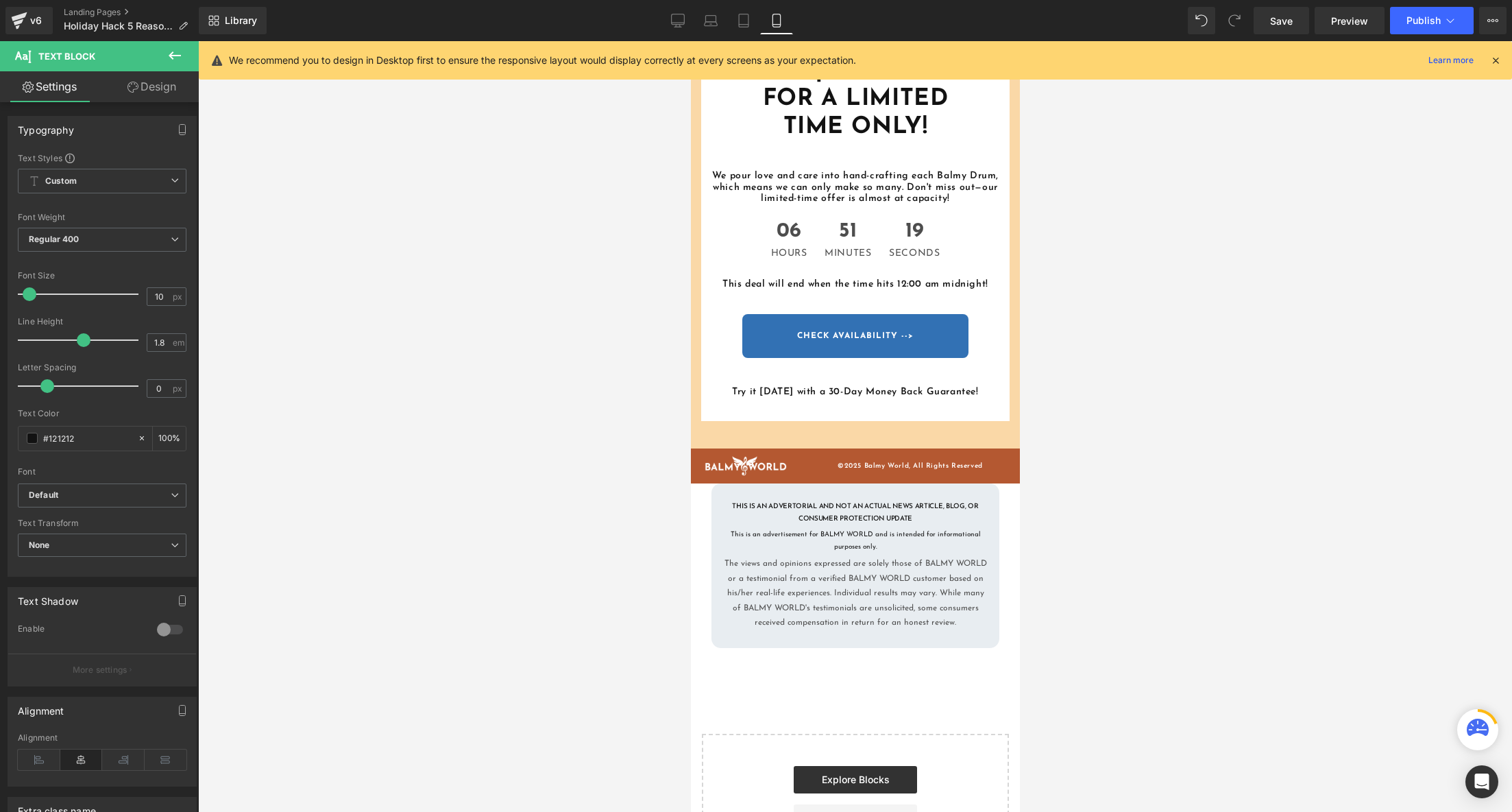
scroll to position [3513, 0]
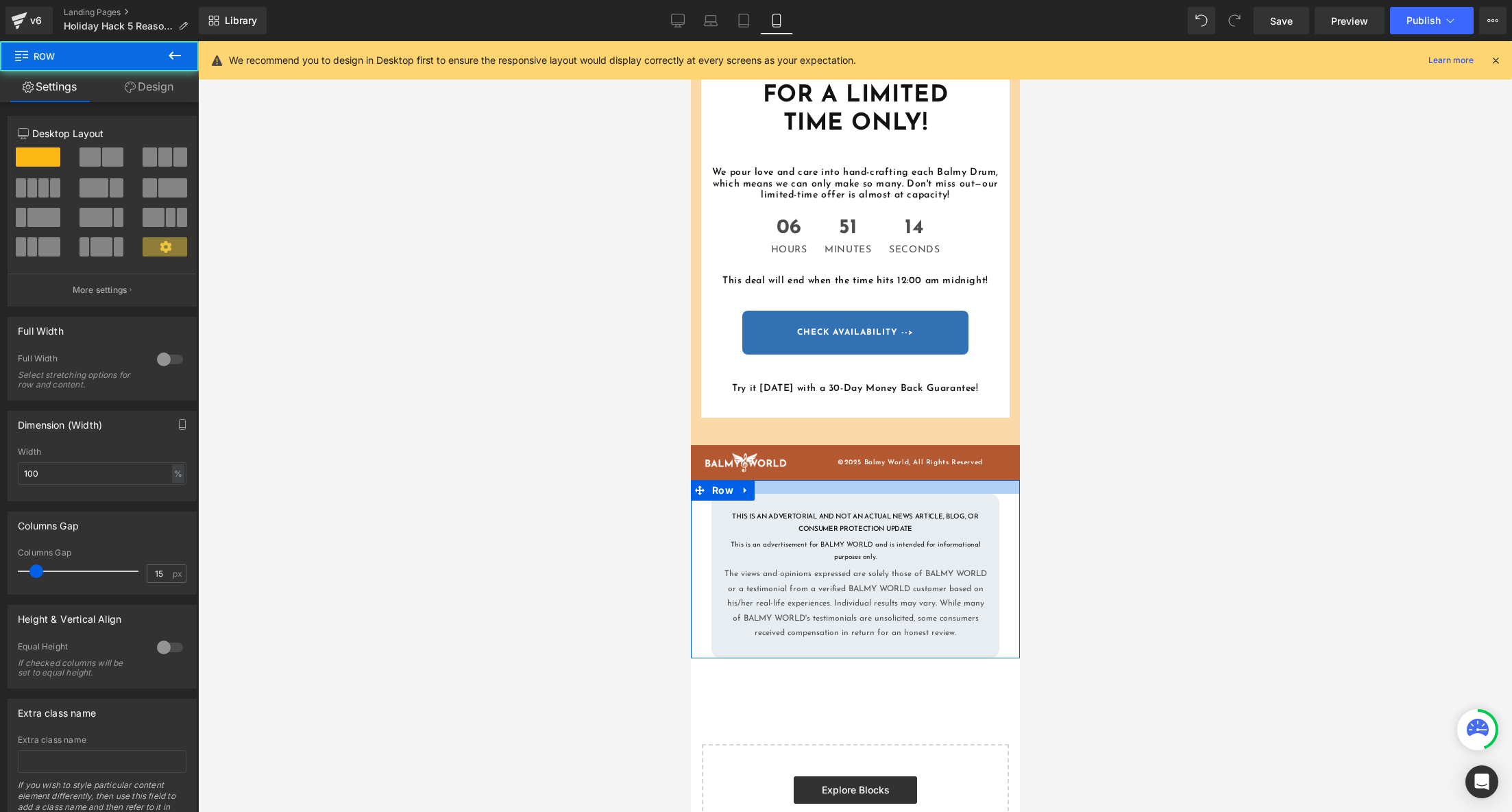
drag, startPoint x: 834, startPoint y: 400, endPoint x: 832, endPoint y: 420, distance: 20.1
click at [832, 480] on div "THIS IS AN ADVERTORIAL AND NOT AN ACTUAL NEWS ARTICLE, BLOG, OR CONSUMER PROTEC…" at bounding box center [854, 569] width 329 height 178
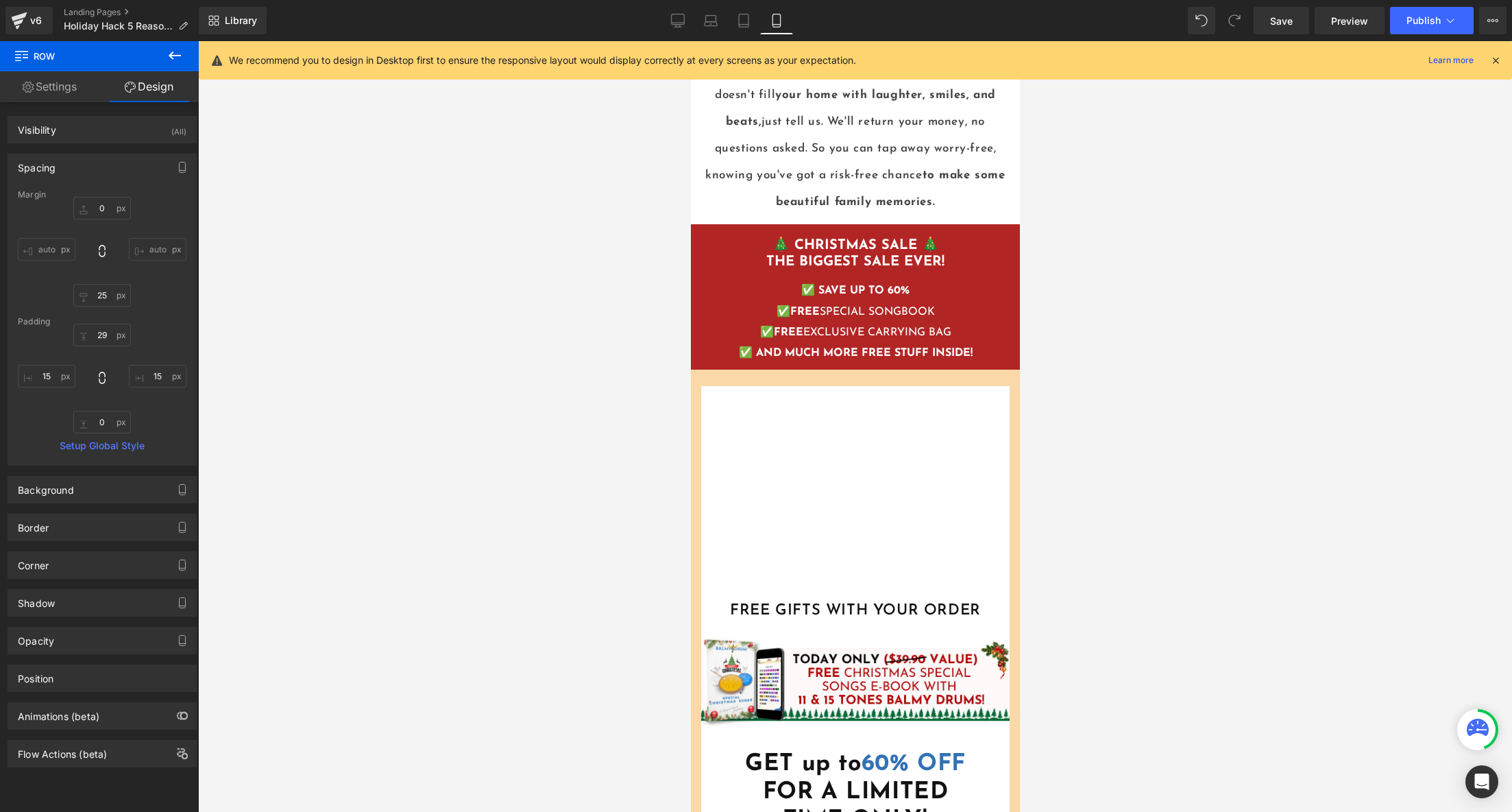
scroll to position [2817, 0]
click at [1280, 21] on span "Save" at bounding box center [1282, 20] width 22 height 14
click at [1420, 18] on span "Publish" at bounding box center [1424, 20] width 34 height 11
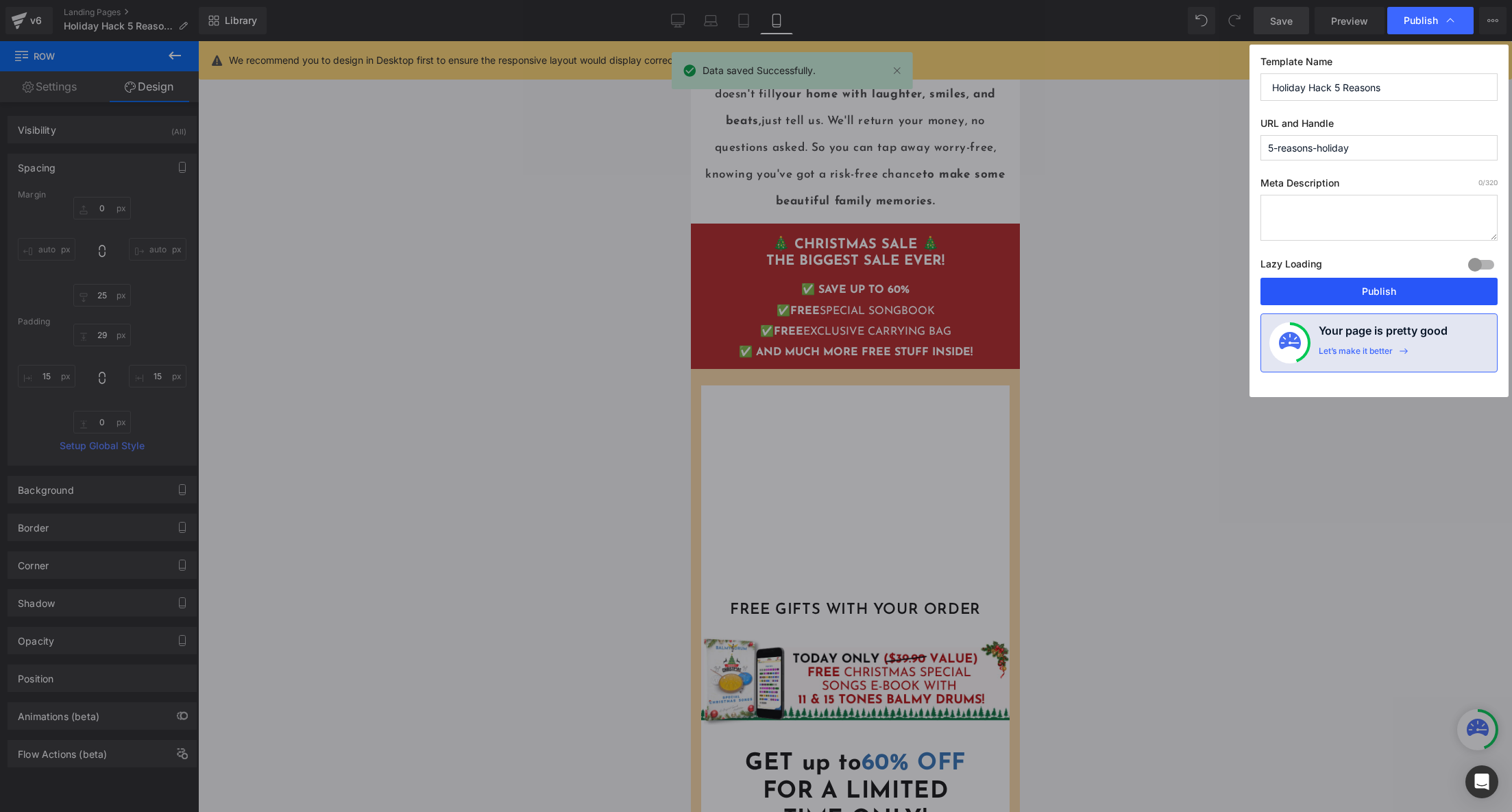
click at [1382, 286] on button "Publish" at bounding box center [1379, 291] width 237 height 28
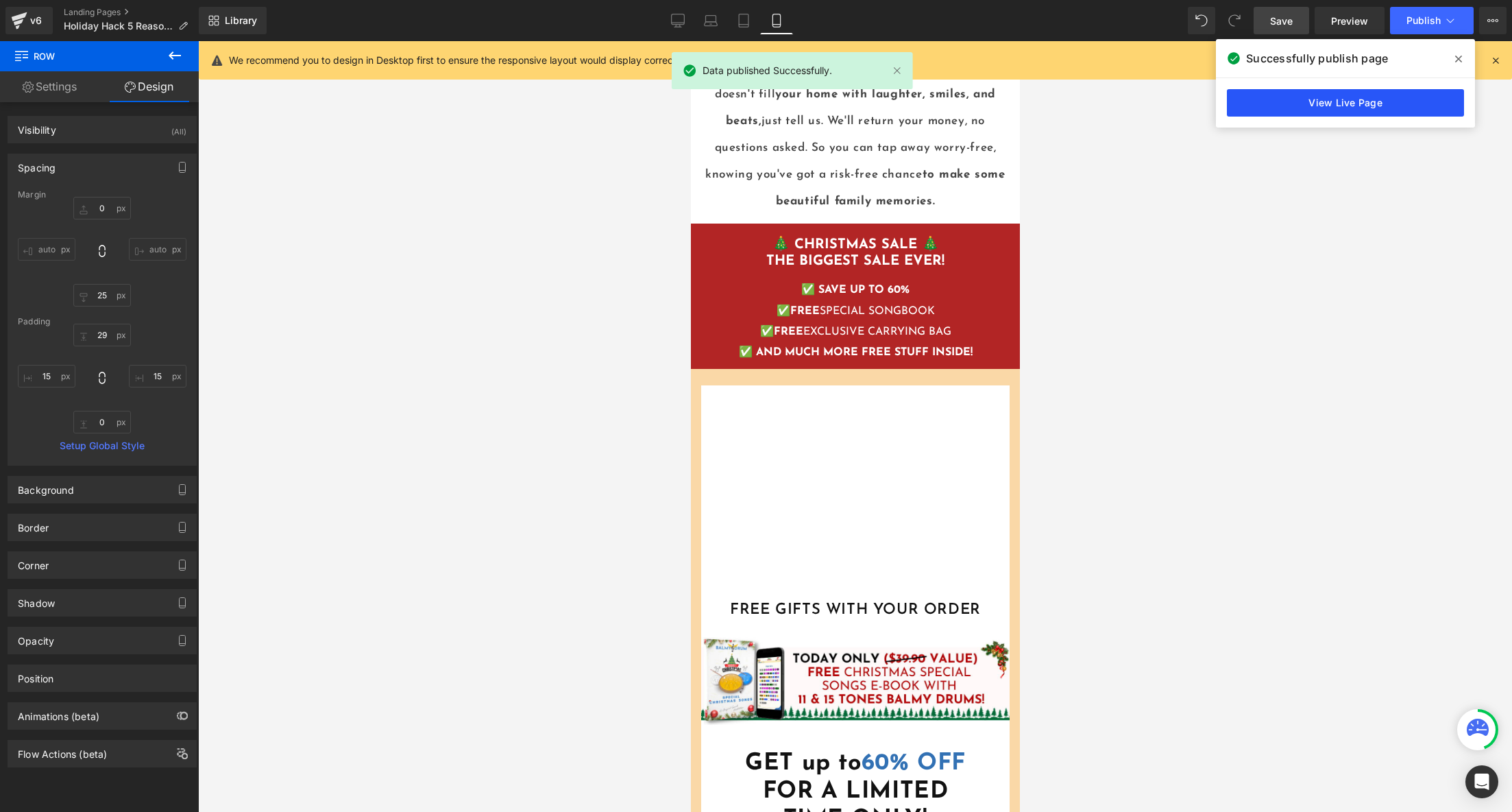
click at [1304, 103] on link "View Live Page" at bounding box center [1346, 103] width 237 height 28
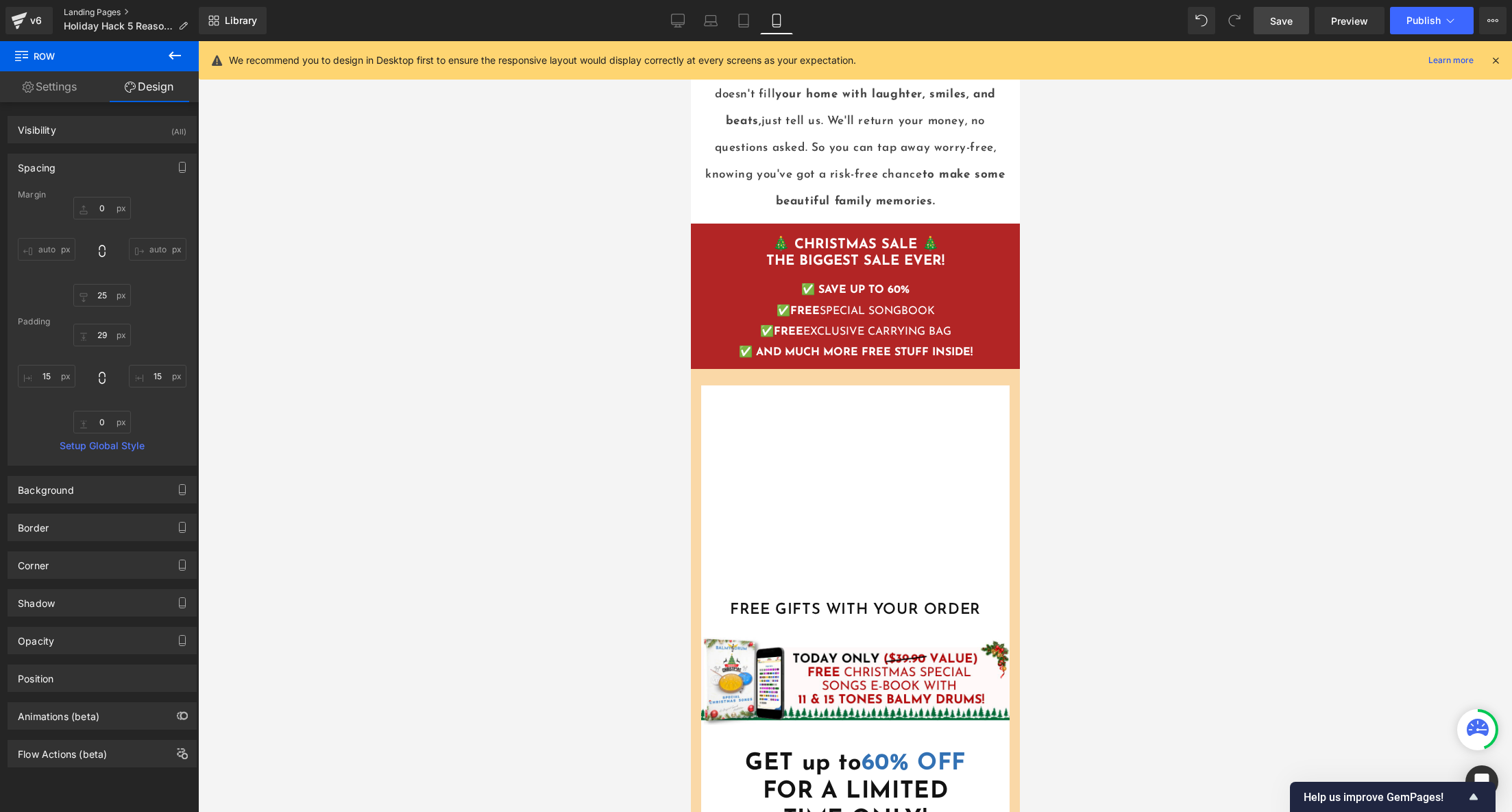
click at [67, 9] on link "Landing Pages" at bounding box center [131, 12] width 135 height 11
click at [22, 19] on icon at bounding box center [18, 22] width 10 height 6
click at [86, 12] on link "Landing Pages" at bounding box center [131, 12] width 135 height 11
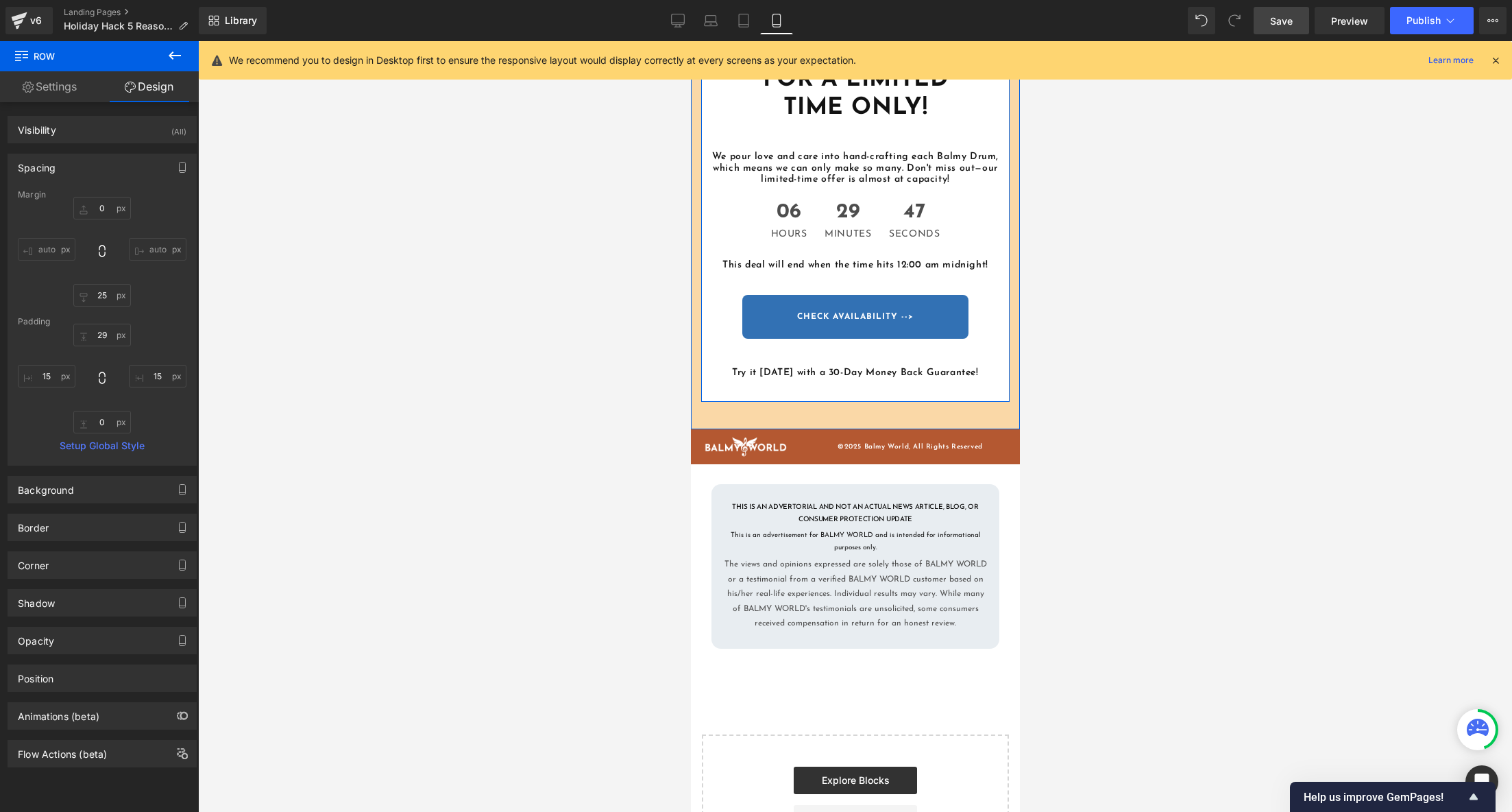
scroll to position [3542, 0]
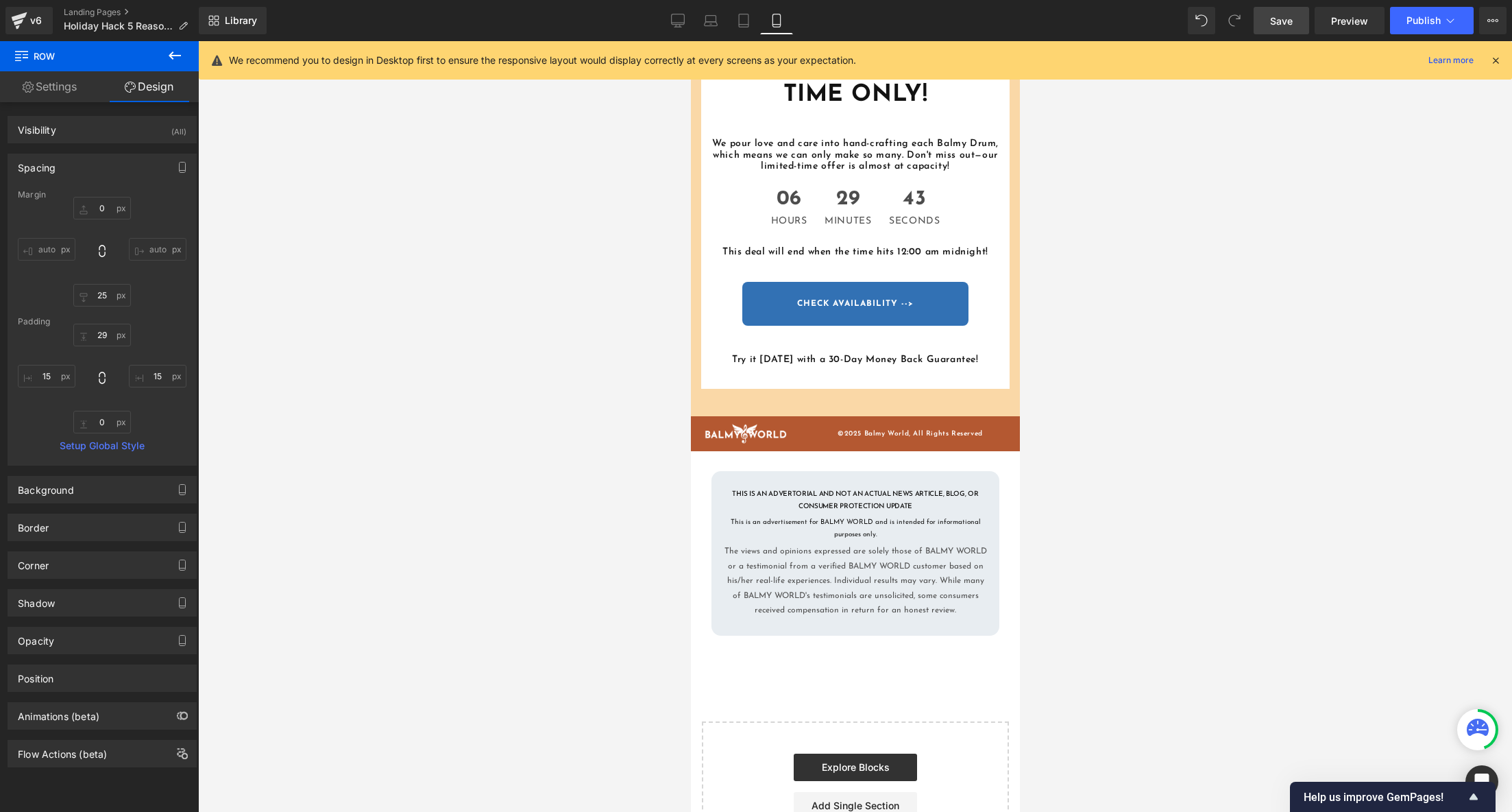
click at [1285, 17] on span "Save" at bounding box center [1282, 20] width 22 height 14
